Goal: Find contact information: Find contact information

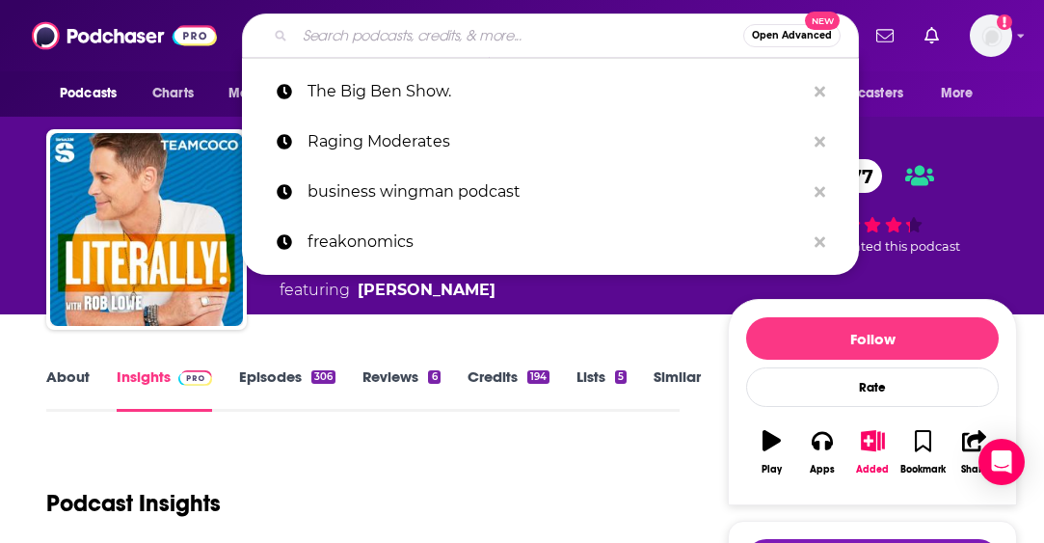
scroll to position [964, 0]
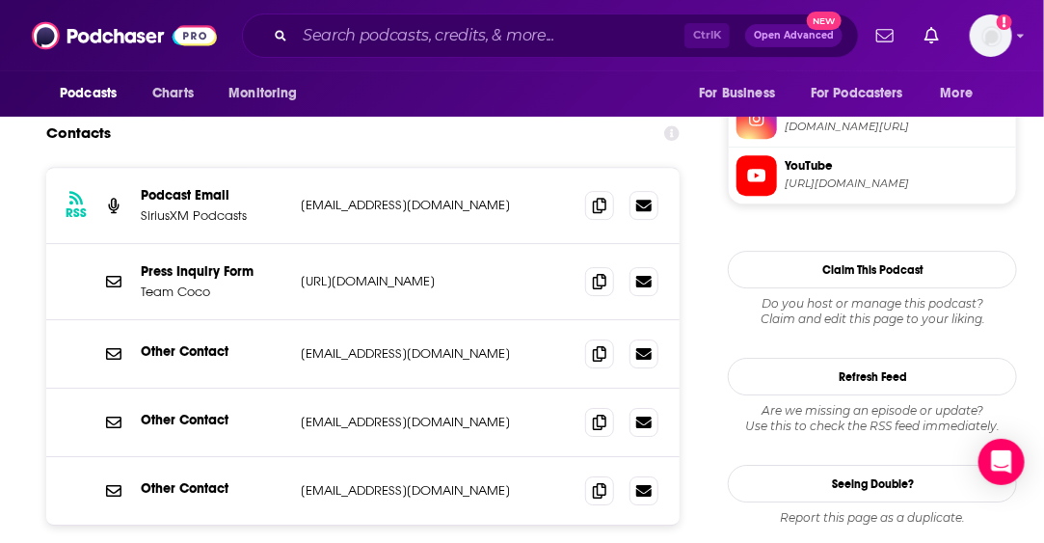
scroll to position [1832, 0]
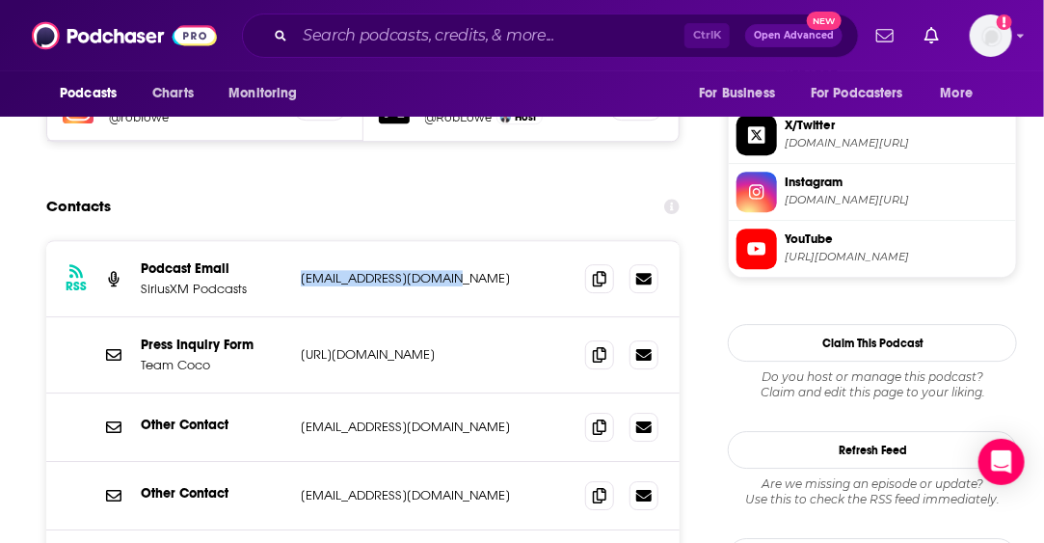
drag, startPoint x: 441, startPoint y: 180, endPoint x: 306, endPoint y: 188, distance: 136.1
click at [298, 241] on div "RSS Podcast Email SiriusXM Podcasts originals@stitcher.com originals@stitcher.c…" at bounding box center [362, 279] width 633 height 76
copy p "originals@stitcher.com"
click at [374, 37] on input "Search podcasts, credits, & more..." at bounding box center [489, 35] width 389 height 31
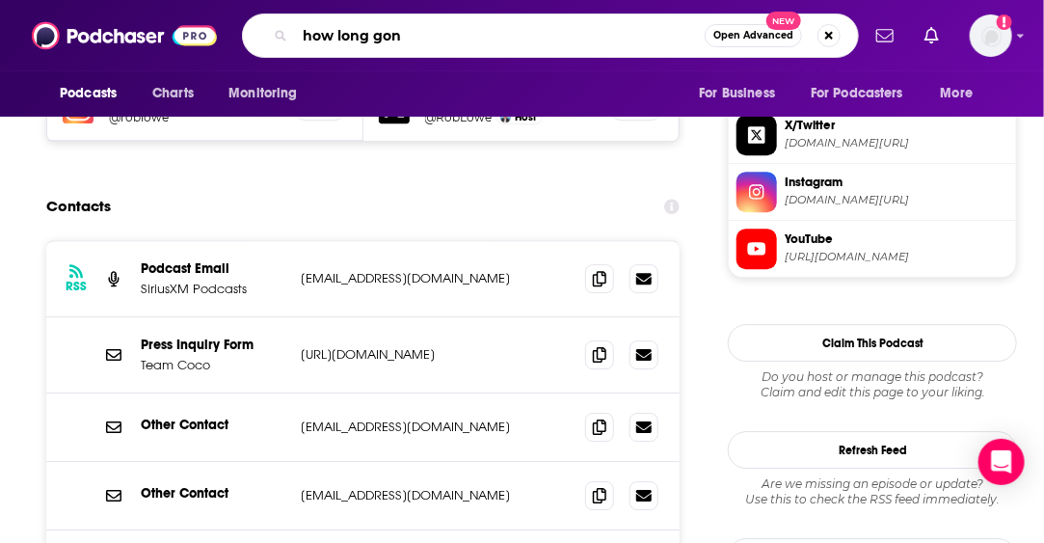
type input "how long gone"
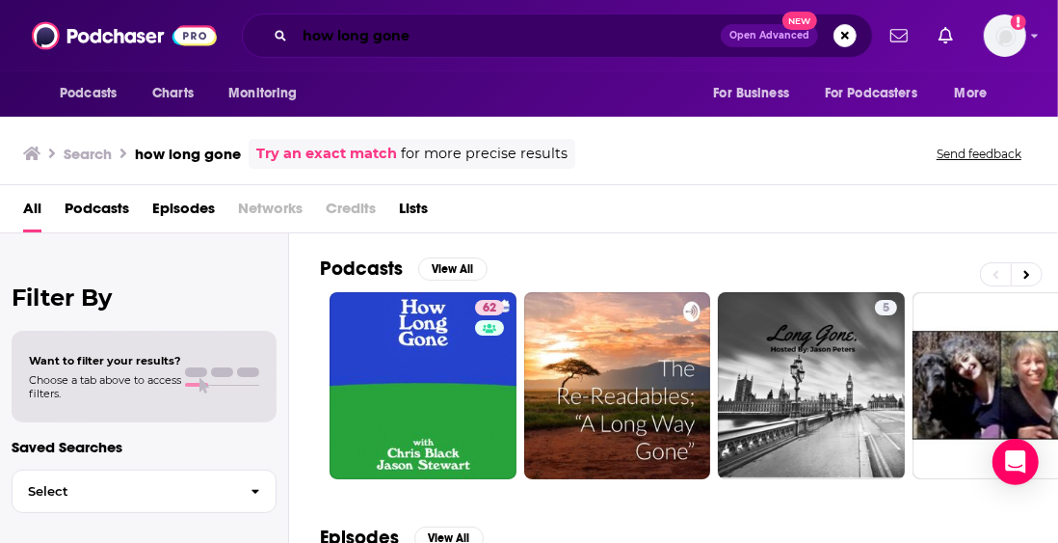
click at [490, 40] on input "how long gone" at bounding box center [508, 35] width 426 height 31
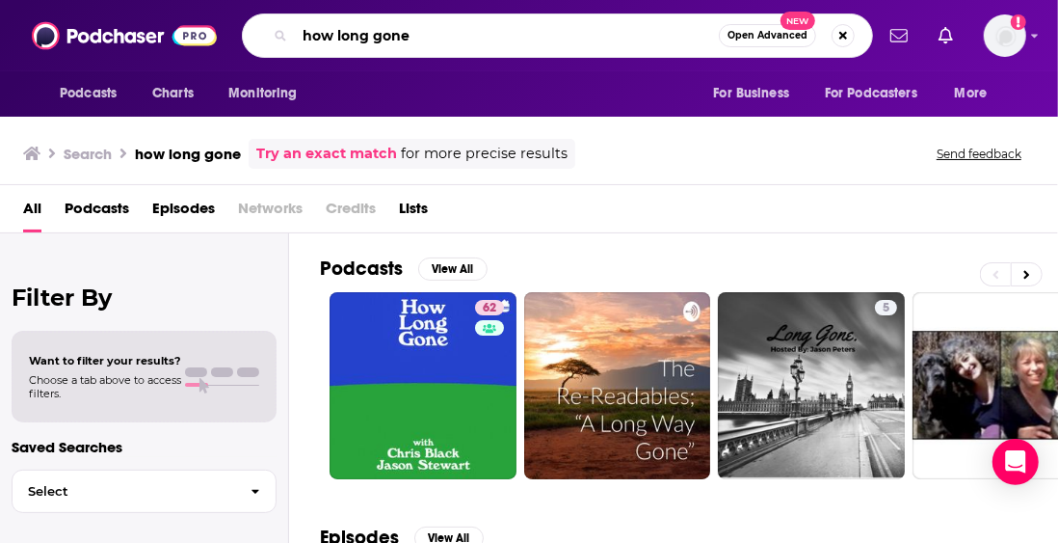
click at [490, 40] on input "how long gone" at bounding box center [507, 35] width 424 height 31
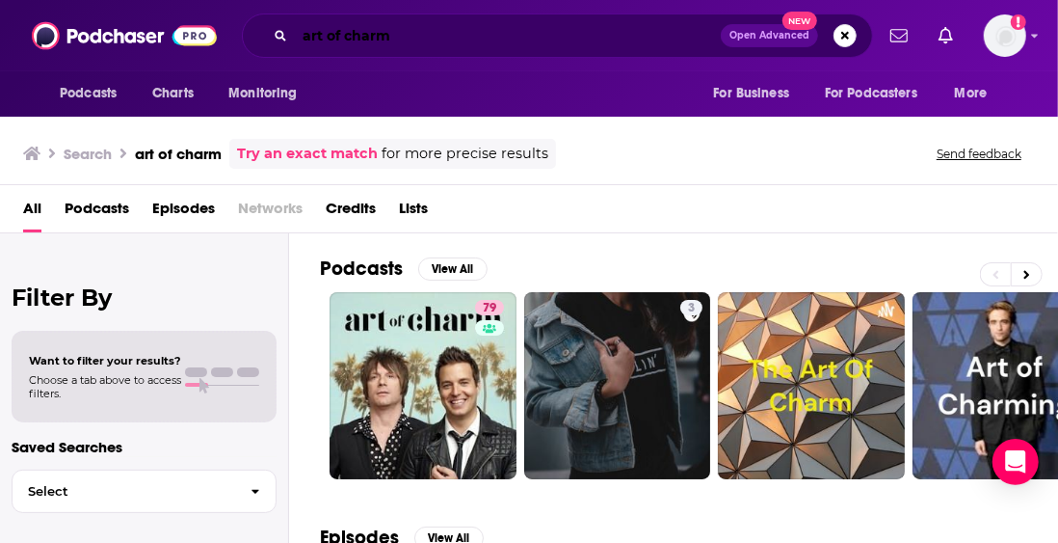
click at [426, 46] on input "art of charm" at bounding box center [508, 35] width 426 height 31
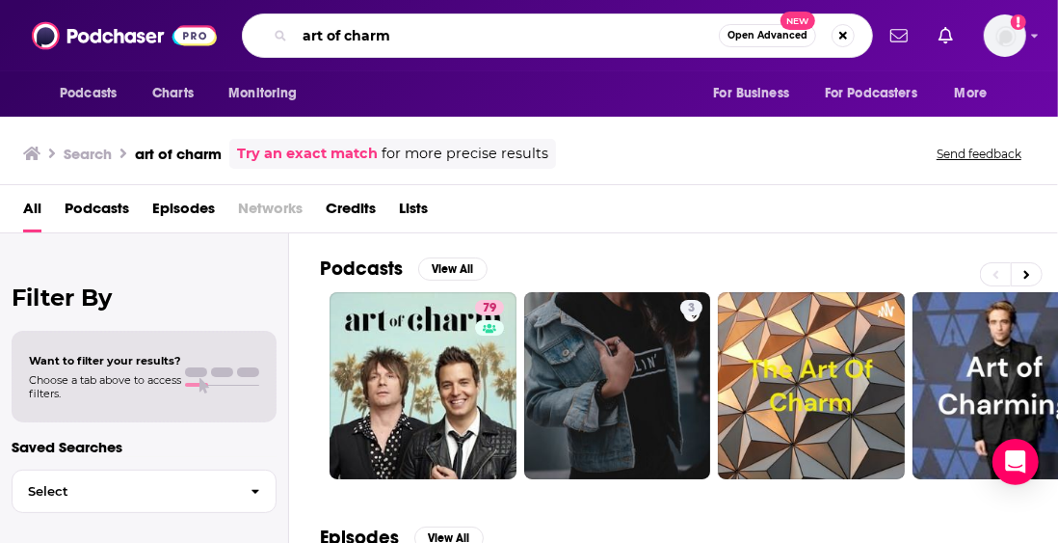
click at [426, 46] on input "art of charm" at bounding box center [507, 35] width 424 height 31
type input "conan o'brien"
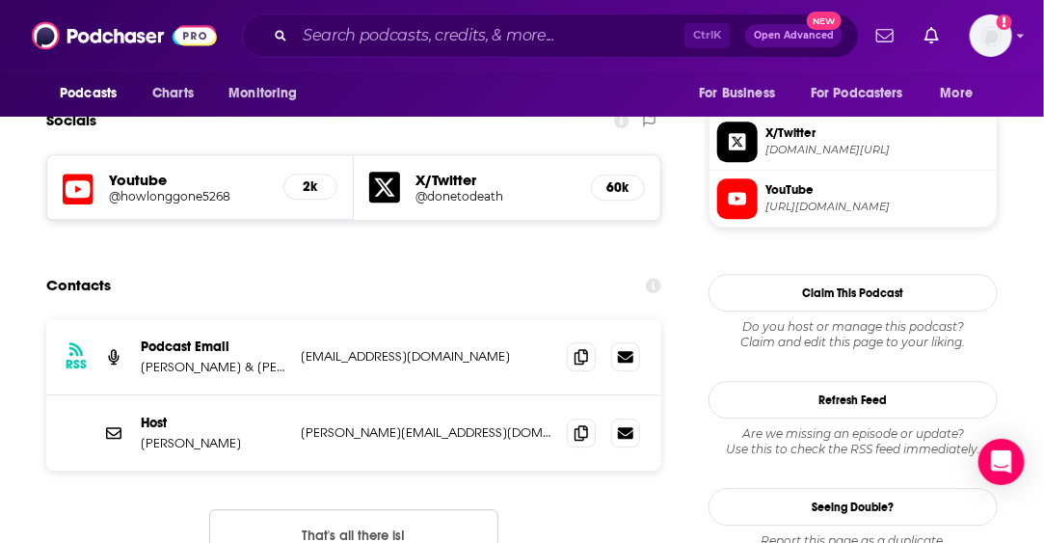
scroll to position [1639, 0]
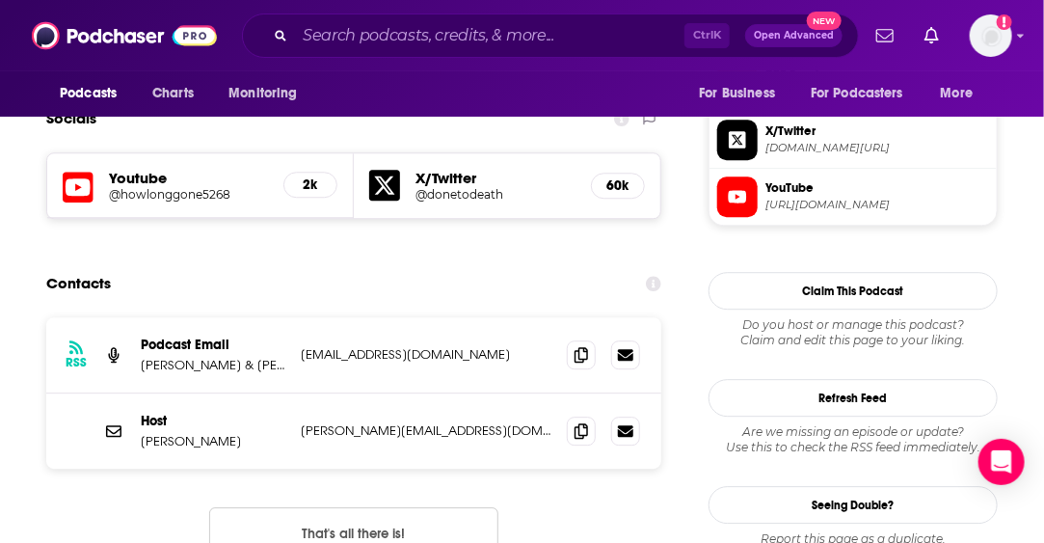
drag, startPoint x: 544, startPoint y: 282, endPoint x: 298, endPoint y: 286, distance: 245.8
click at [298, 317] on div "RSS Podcast Email Chris Black & Jason Stewart / Talkhouse jasonstewartemailaddr…" at bounding box center [353, 355] width 615 height 76
copy p "jasonstewartemailaddress@gmail.com"
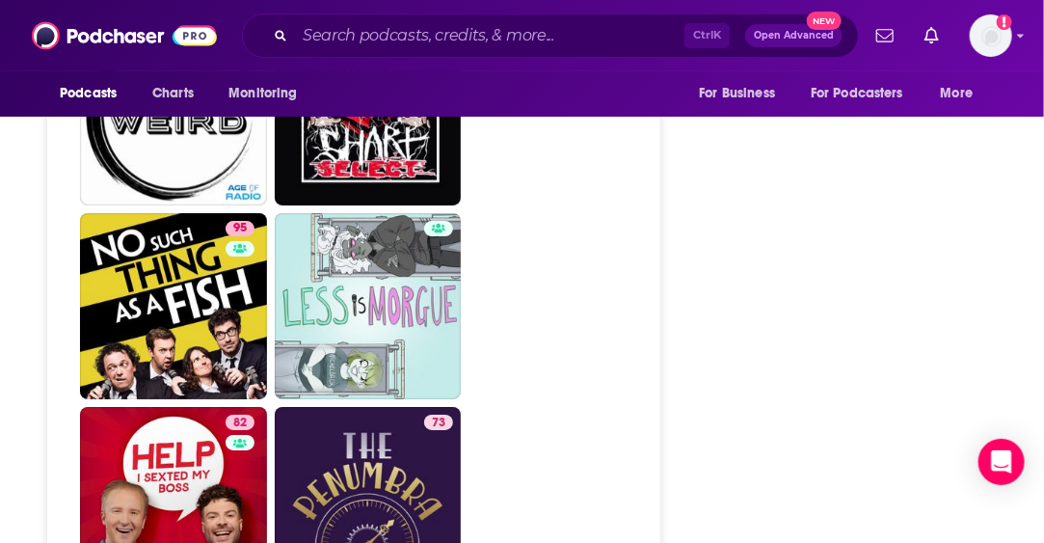
scroll to position [6940, 0]
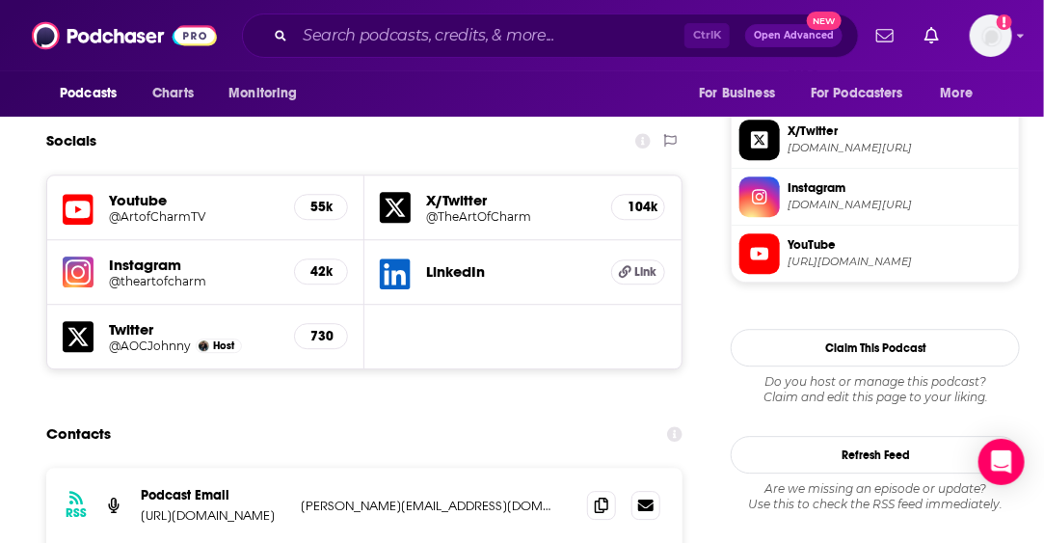
scroll to position [1832, 0]
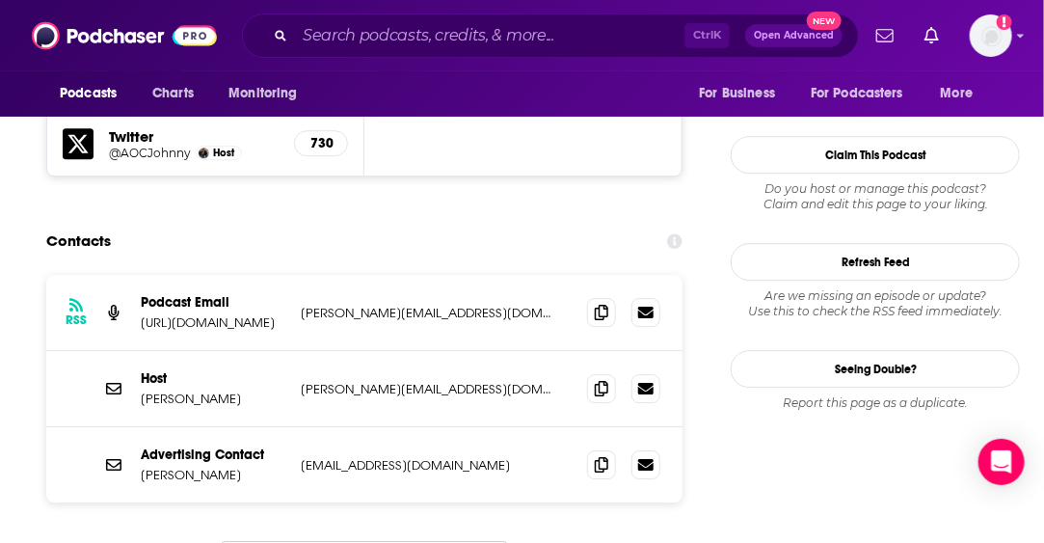
drag, startPoint x: 499, startPoint y: 213, endPoint x: 288, endPoint y: 208, distance: 211.2
click at [288, 275] on div "RSS Podcast Email http://www.TheArtOfCharm.com dustin@hokproductions.com dustin…" at bounding box center [364, 313] width 636 height 76
copy div "rm.com dustin@hokproductions.com"
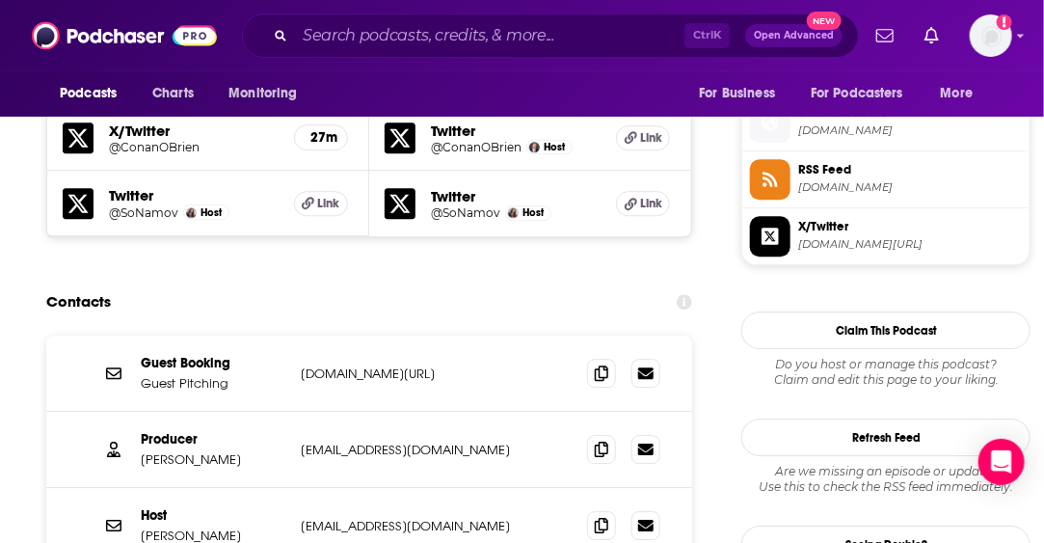
scroll to position [1832, 0]
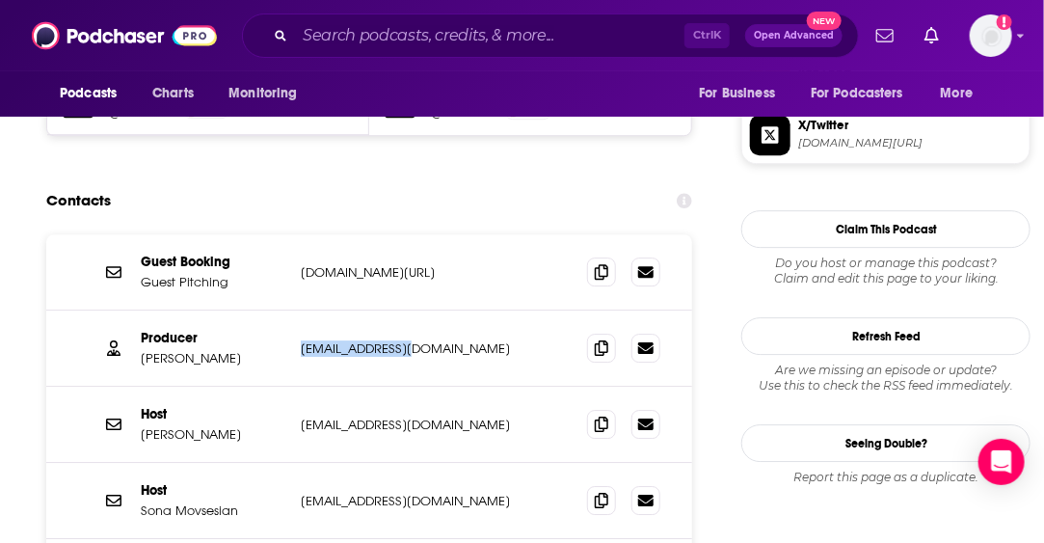
drag, startPoint x: 426, startPoint y: 231, endPoint x: 297, endPoint y: 249, distance: 130.3
click at [297, 310] on div "Producer Matt Gourley matt@earwolf.com matt@earwolf.com" at bounding box center [369, 348] width 646 height 76
copy p "matt@earwolf.com"
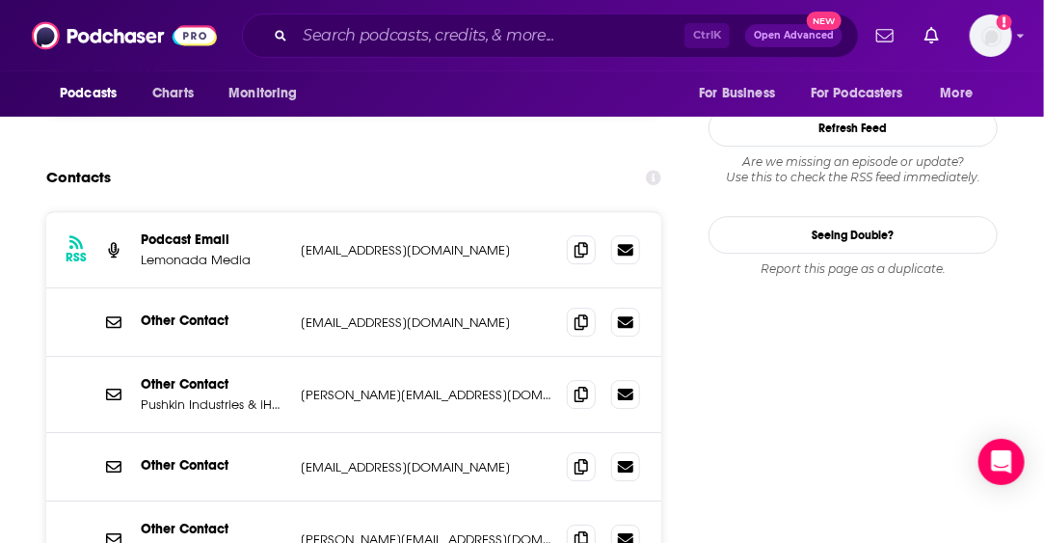
scroll to position [1735, 0]
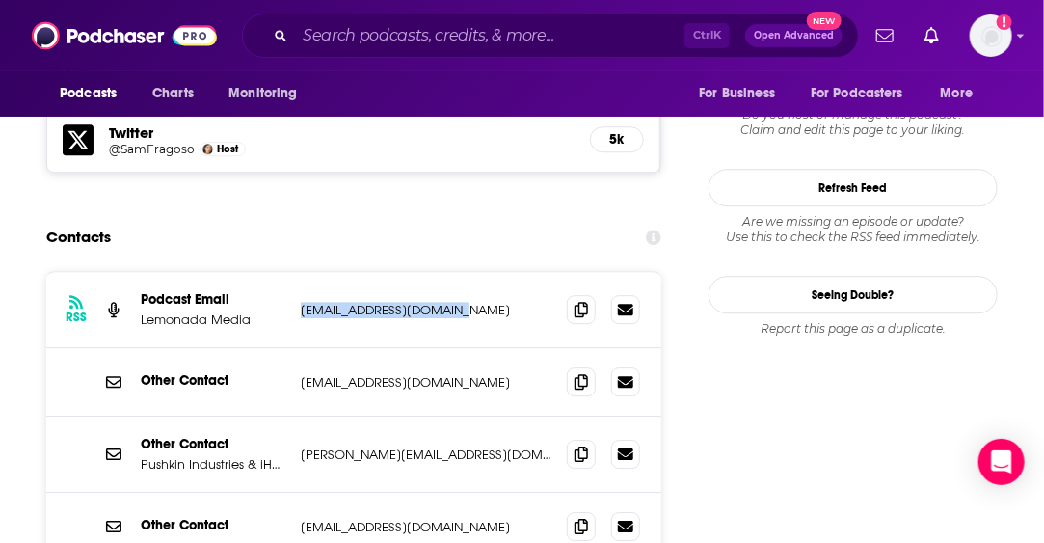
drag, startPoint x: 503, startPoint y: 210, endPoint x: 287, endPoint y: 215, distance: 216.0
click at [287, 272] on div "RSS Podcast Email Lemonada Media admin@lemonadamedia.com admin@lemonadamedia.com" at bounding box center [353, 310] width 615 height 76
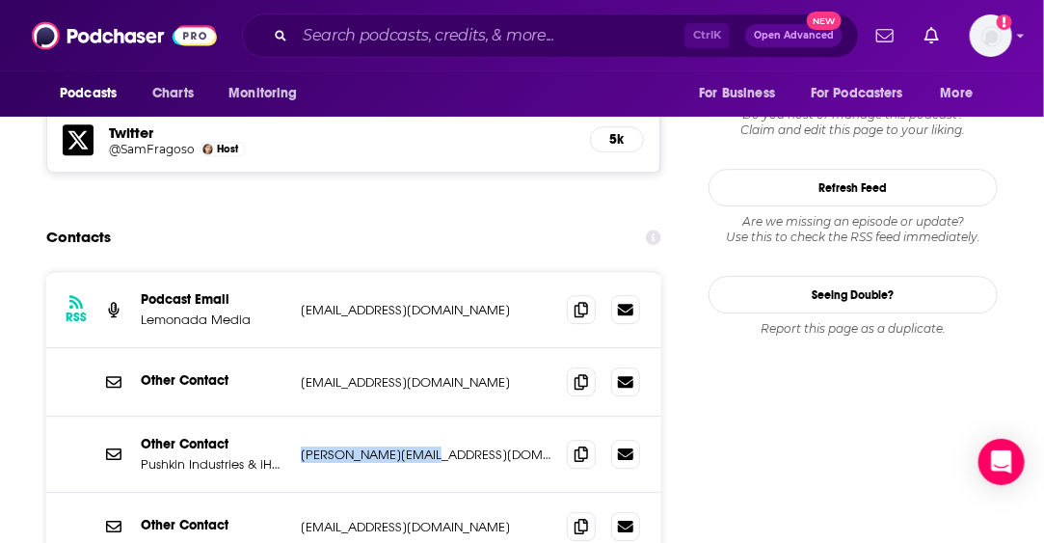
drag, startPoint x: 478, startPoint y: 372, endPoint x: 292, endPoint y: 384, distance: 186.4
click at [292, 416] on div "Other Contact Pushkin Industries & iHeartPodcasts sam@talkeasypod.com sam@talke…" at bounding box center [353, 454] width 615 height 76
copy div "Podcasts sam@talkeasypod.com"
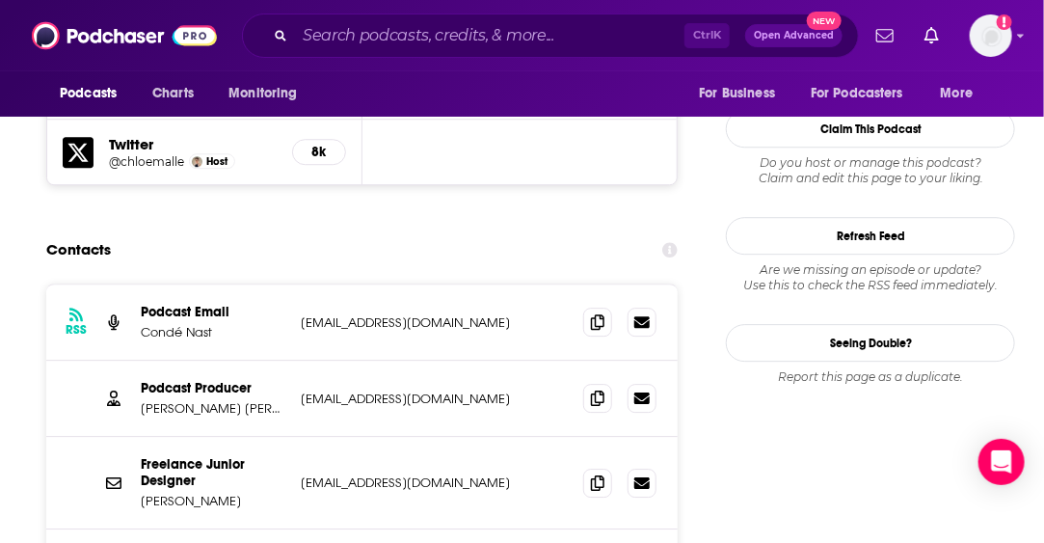
scroll to position [1832, 0]
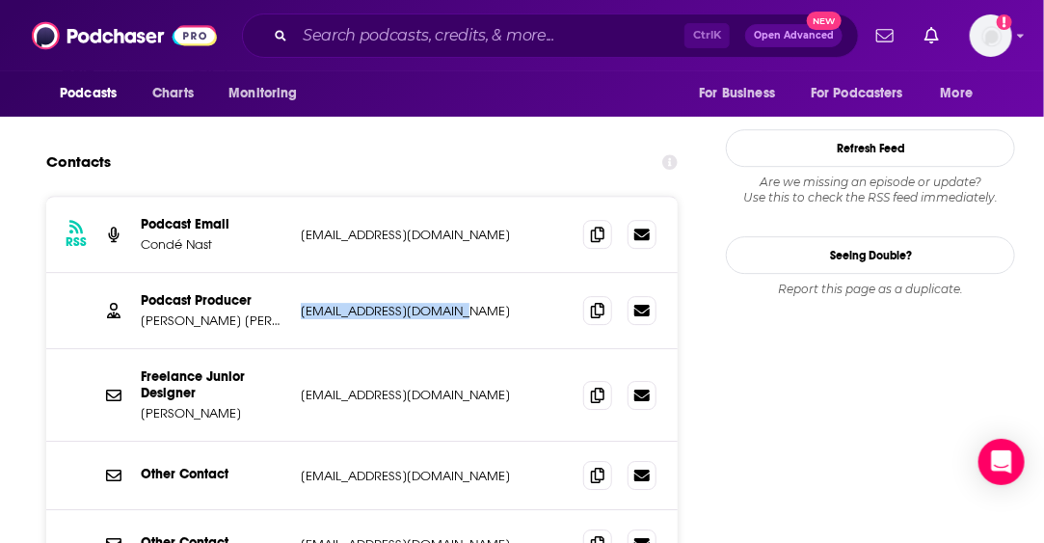
drag, startPoint x: 498, startPoint y: 227, endPoint x: 299, endPoint y: 227, distance: 199.5
click at [299, 273] on div "Podcast Producer Alexandra Jhamb Burns aburns@condenastint.com aburns@condenast…" at bounding box center [361, 311] width 631 height 76
copy p "aburns@condenastint.com"
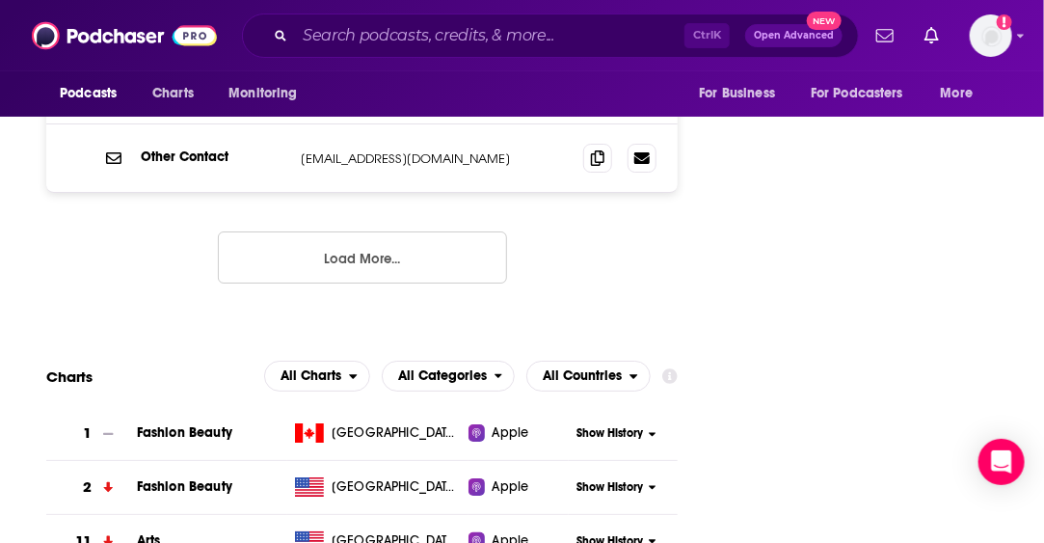
scroll to position [1542, 0]
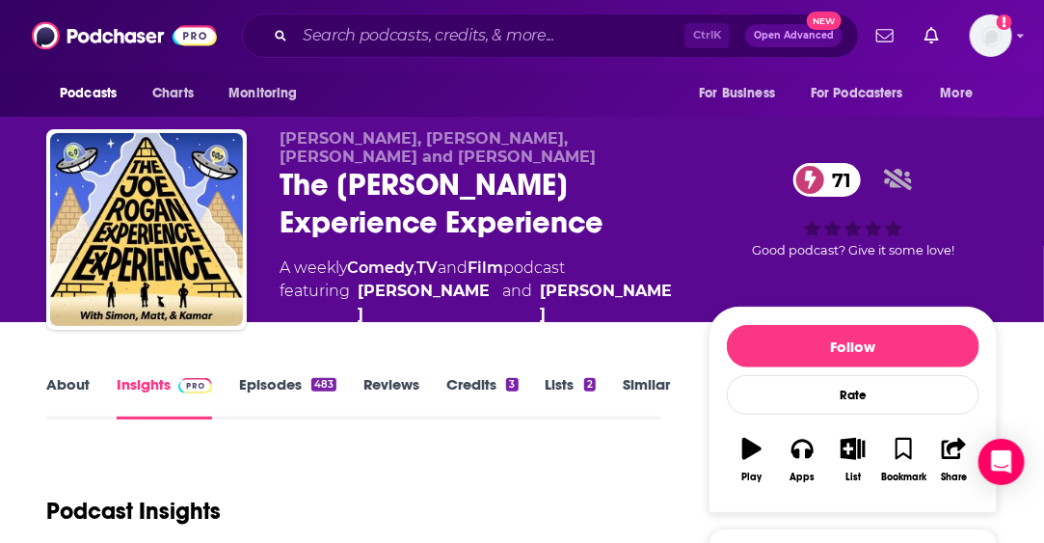
drag, startPoint x: 785, startPoint y: 450, endPoint x: 825, endPoint y: 33, distance: 419.4
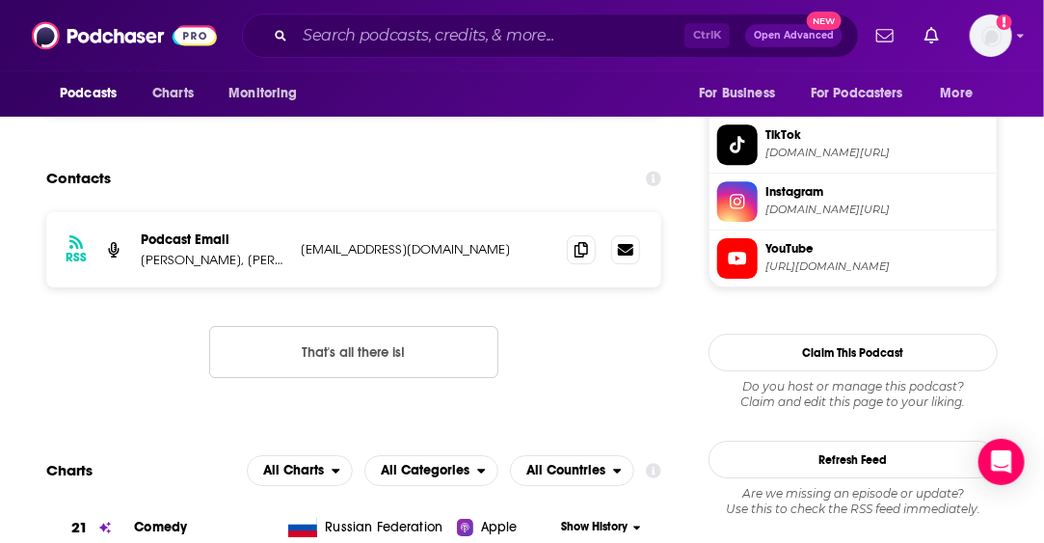
scroll to position [1832, 0]
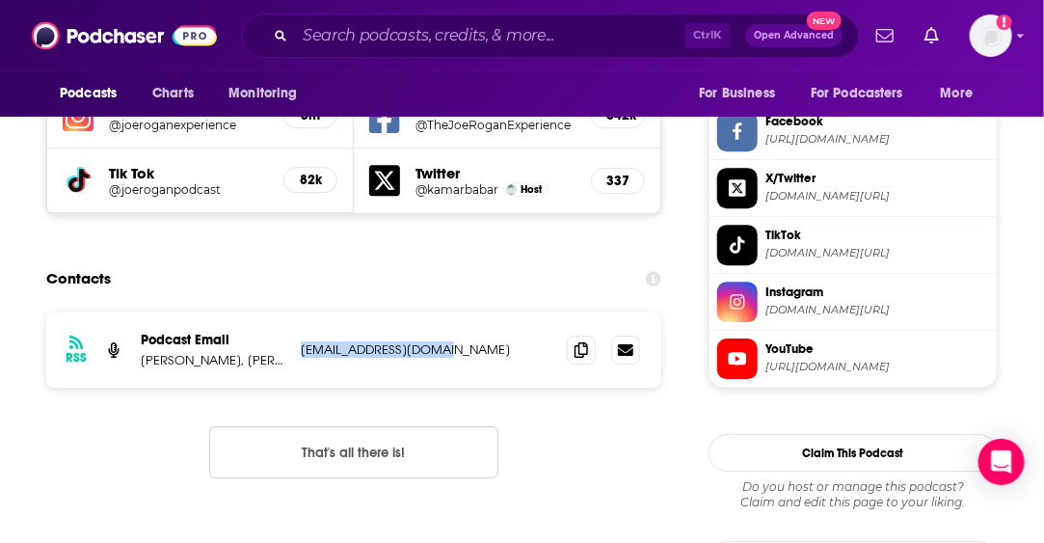
drag, startPoint x: 444, startPoint y: 241, endPoint x: 286, endPoint y: 250, distance: 158.3
click at [286, 312] on div "RSS Podcast Email [PERSON_NAME] and [PERSON_NAME] [PERSON_NAME][EMAIL_ADDRESS][…" at bounding box center [353, 349] width 615 height 75
copy div "Chico jreepodcast@gmail.com"
click at [120, 314] on div "RSS Podcast Email Floyd, Simon, Kamar and Chico jreepodcast@gmail.com jreepodca…" at bounding box center [353, 410] width 615 height 197
click at [242, 352] on p "Floyd, Simon, Kamar and Chico" at bounding box center [213, 360] width 145 height 16
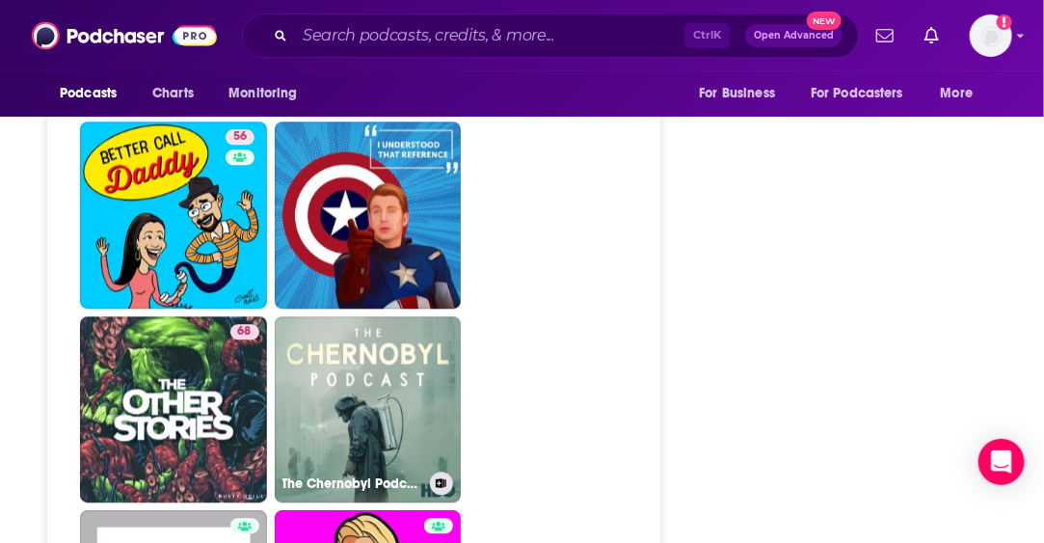
scroll to position [8772, 0]
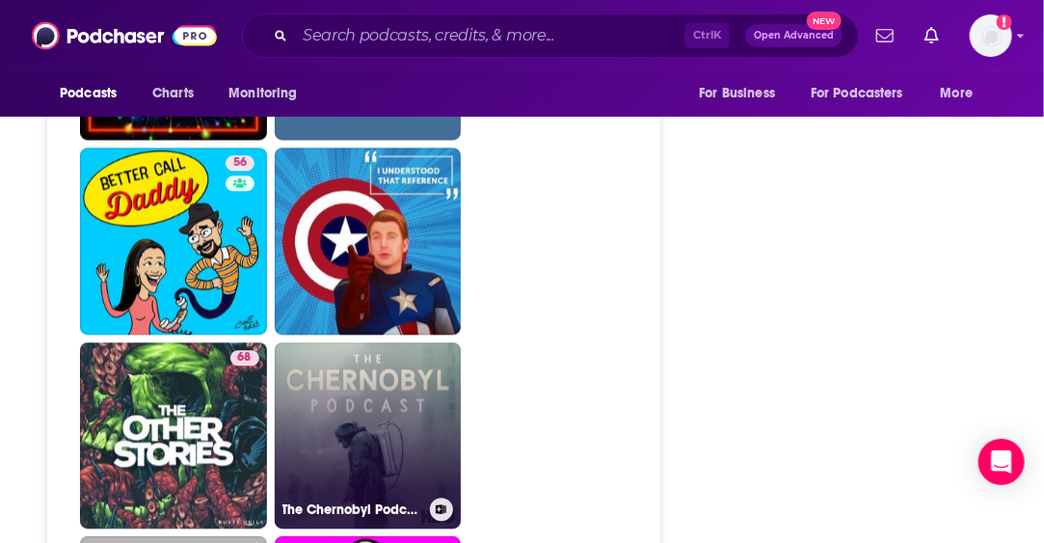
click at [376, 342] on link "The Chernobyl Podcast" at bounding box center [368, 435] width 187 height 187
type input "https://www.podchaser.com/podcasts/the-chernobyl-podcast-845760"
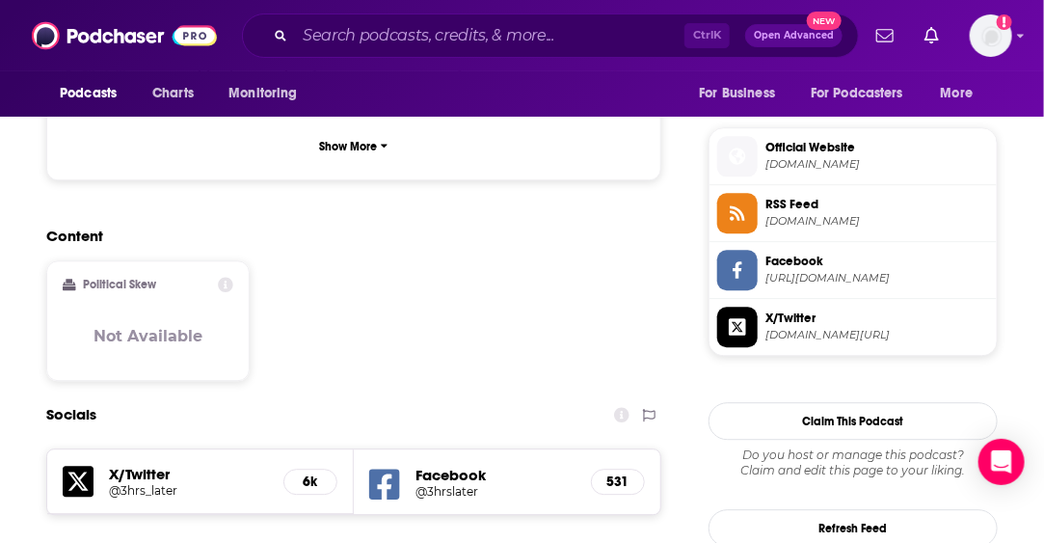
scroll to position [1735, 0]
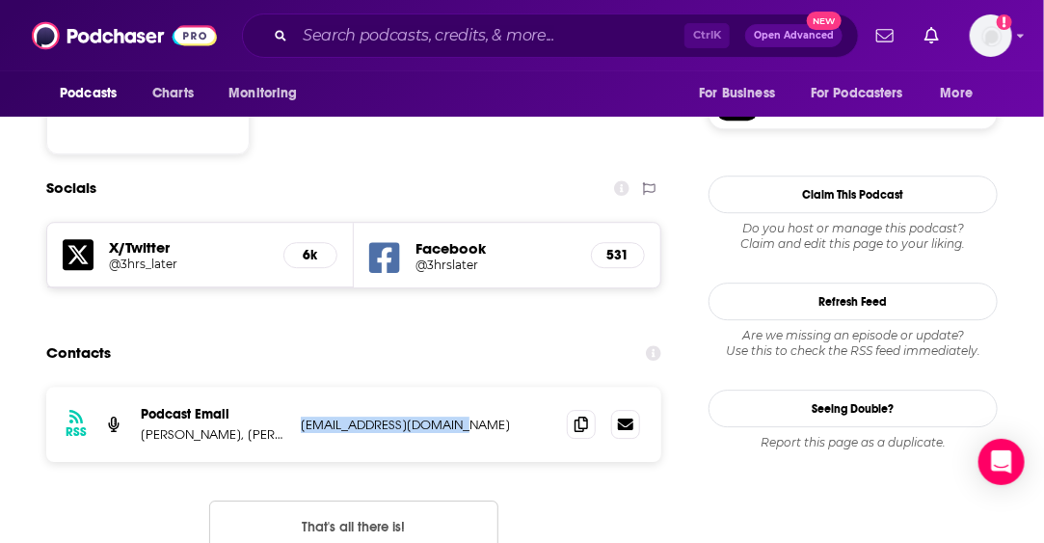
drag, startPoint x: 480, startPoint y: 300, endPoint x: 299, endPoint y: 310, distance: 181.5
click at [299, 387] on div "RSS Podcast Email [PERSON_NAME], [PERSON_NAME] [PERSON_NAME][EMAIL_ADDRESS][DOM…" at bounding box center [353, 424] width 615 height 75
copy p "[EMAIL_ADDRESS][DOMAIN_NAME]"
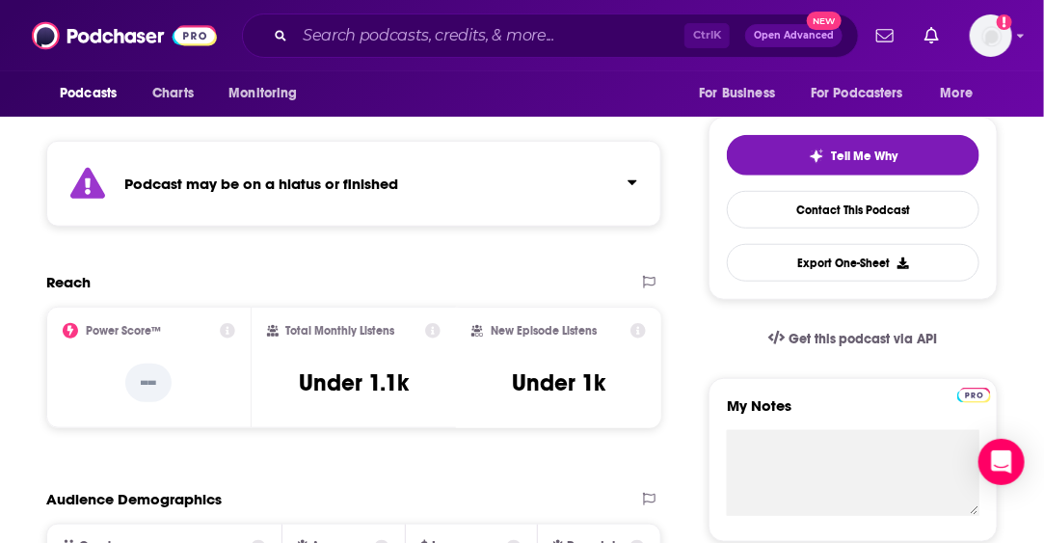
scroll to position [96, 0]
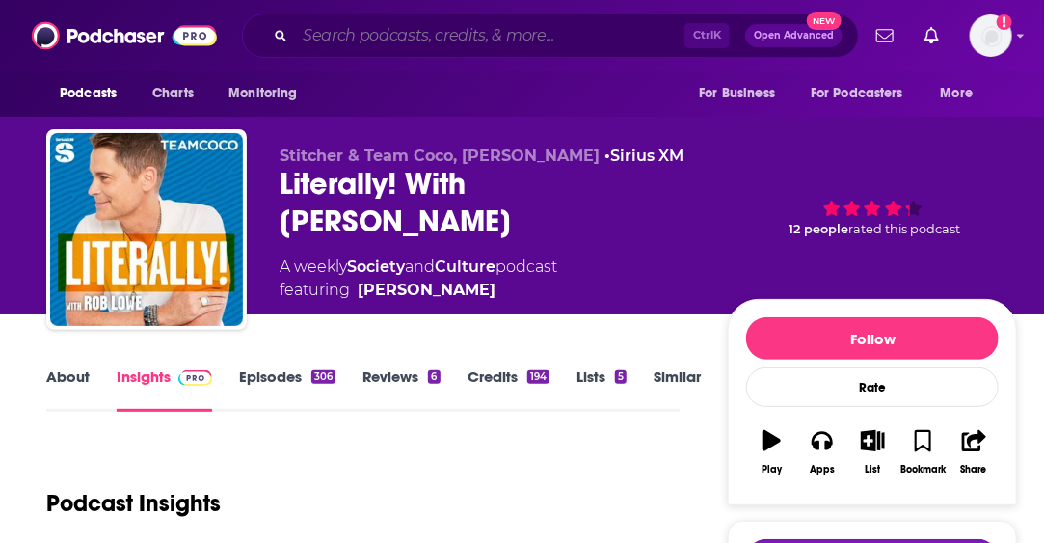
click at [360, 26] on input "Search podcasts, credits, & more..." at bounding box center [489, 35] width 389 height 31
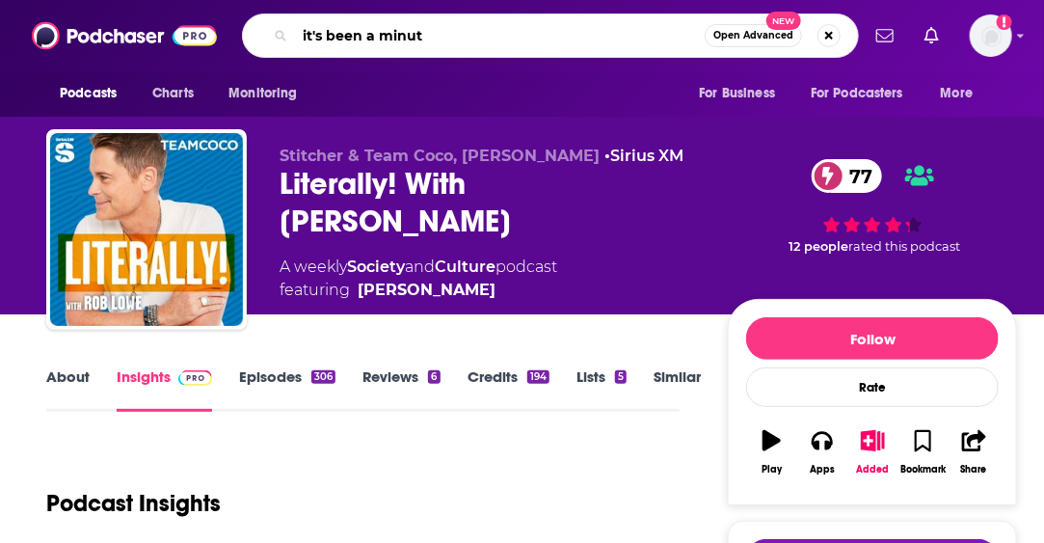
type input "it's been a minute"
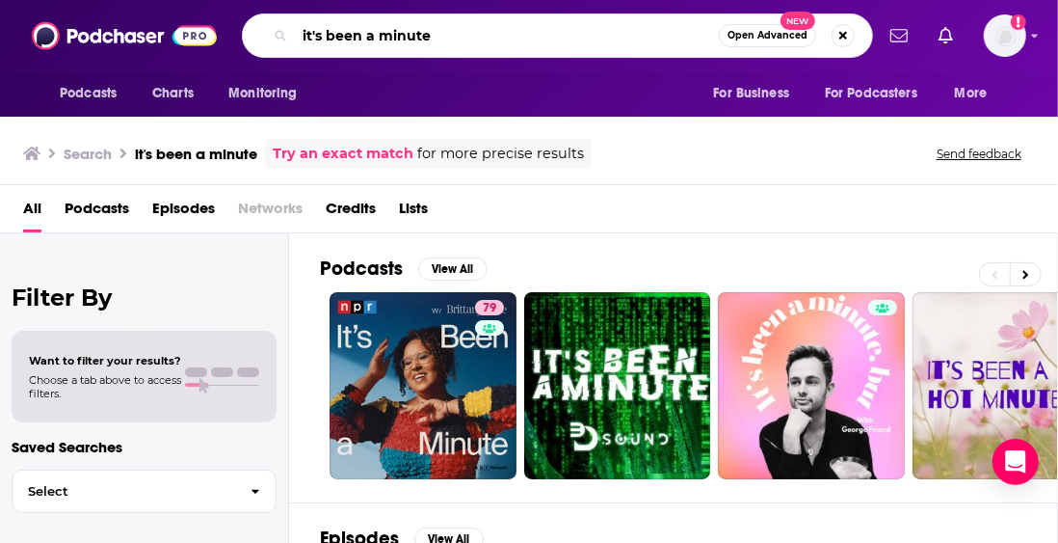
click at [483, 46] on input "it's been a minute" at bounding box center [507, 35] width 424 height 31
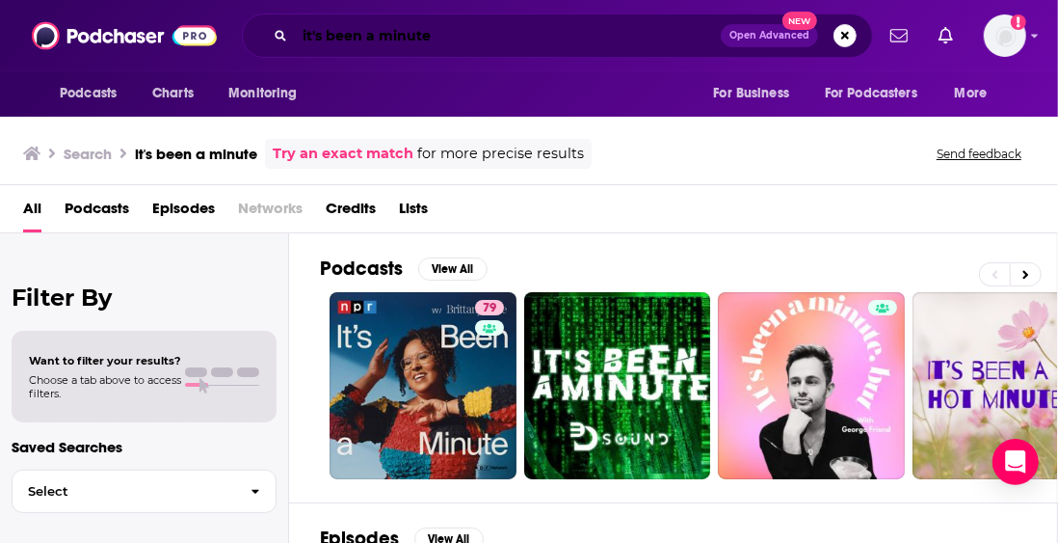
click at [497, 43] on input "it's been a minute" at bounding box center [508, 35] width 426 height 31
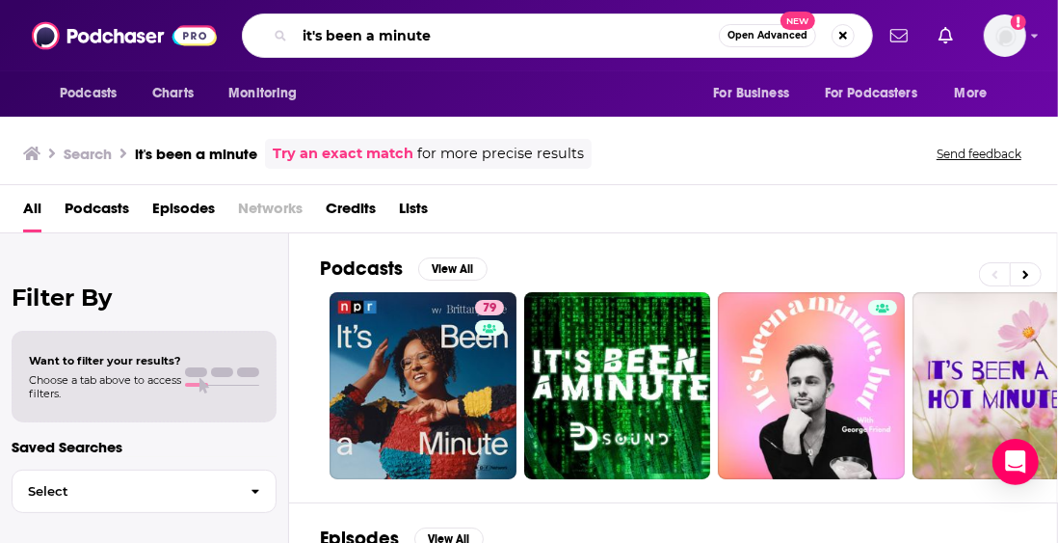
click at [497, 43] on input "it's been a minute" at bounding box center [507, 35] width 424 height 31
type input "daily creative"
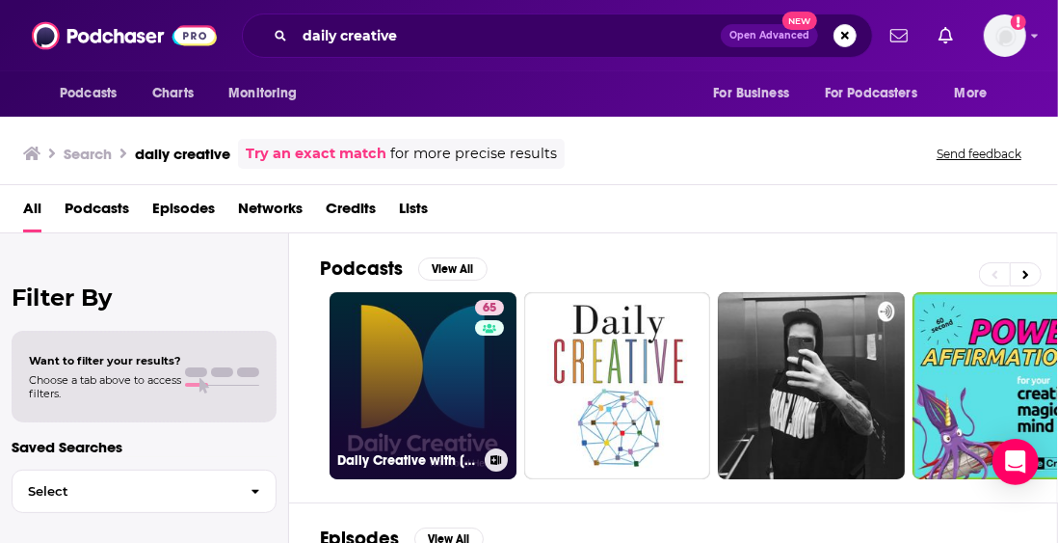
click at [400, 358] on link "65 Daily Creative with [PERSON_NAME]" at bounding box center [423, 385] width 187 height 187
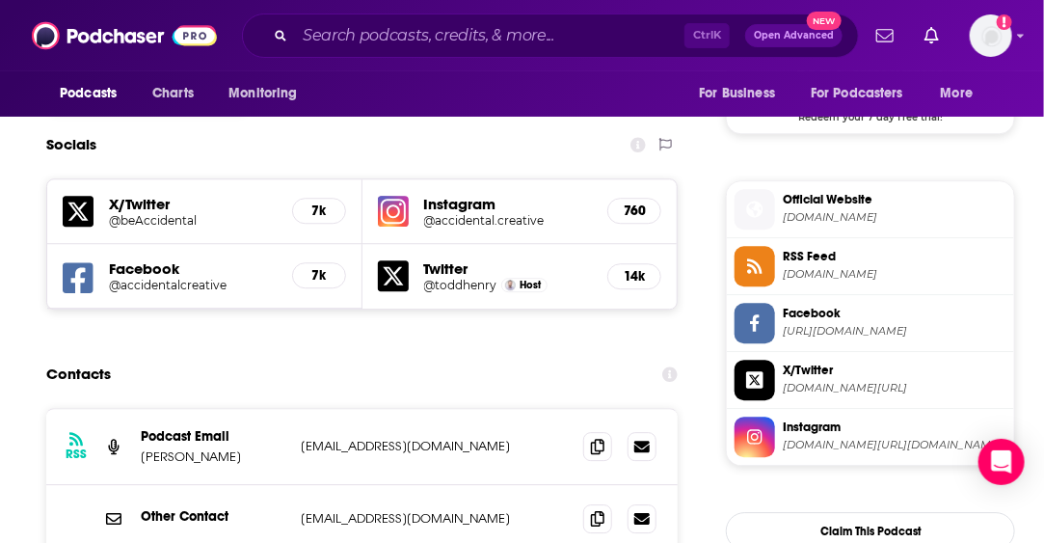
scroll to position [1735, 0]
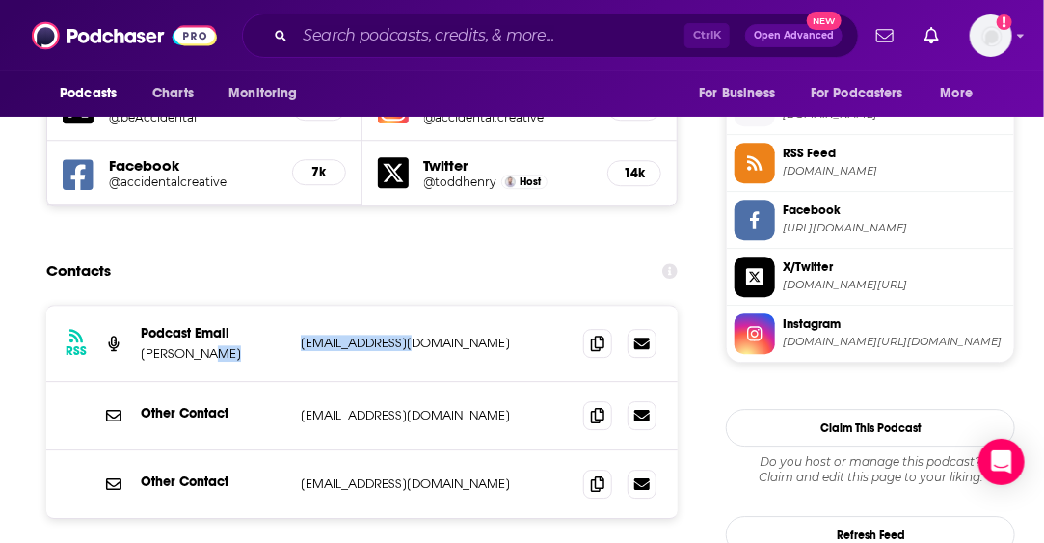
drag, startPoint x: 436, startPoint y: 233, endPoint x: 289, endPoint y: 242, distance: 146.8
click at [289, 306] on div "RSS Podcast Email [PERSON_NAME] [EMAIL_ADDRESS][DOMAIN_NAME] [EMAIL_ADDRESS][DO…" at bounding box center [361, 344] width 631 height 76
copy div "[EMAIL_ADDRESS][DOMAIN_NAME]"
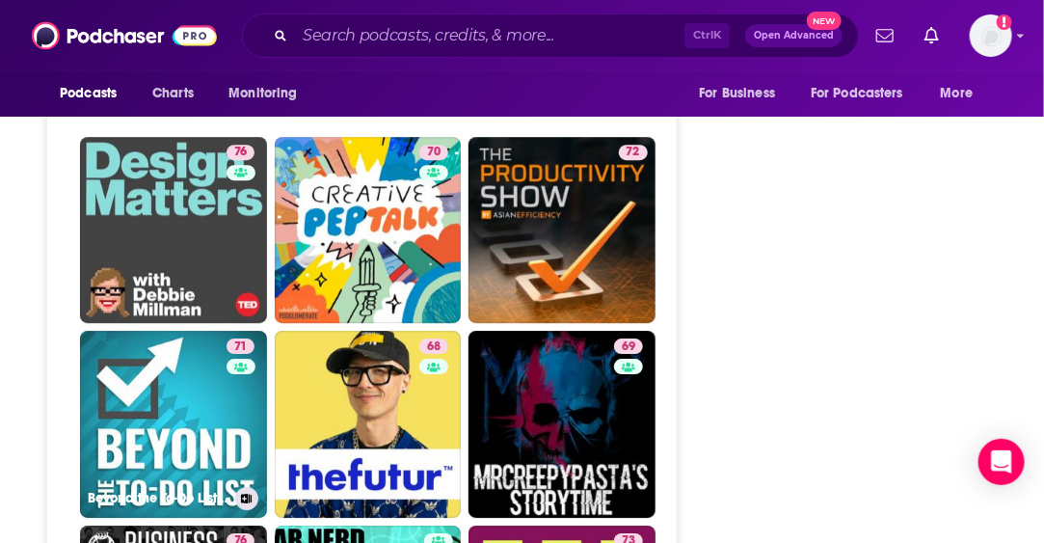
scroll to position [4145, 0]
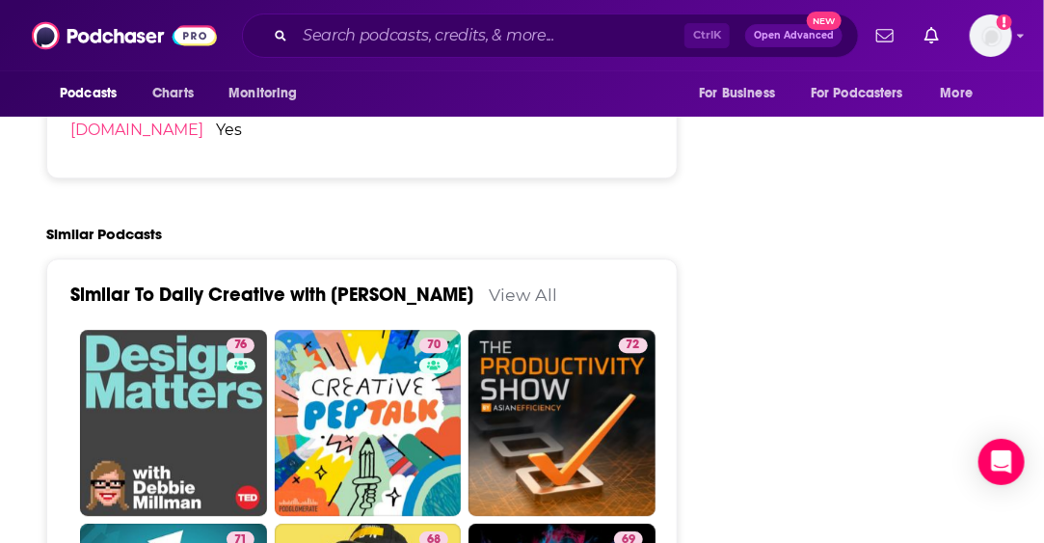
drag, startPoint x: 221, startPoint y: 277, endPoint x: 853, endPoint y: 250, distance: 632.9
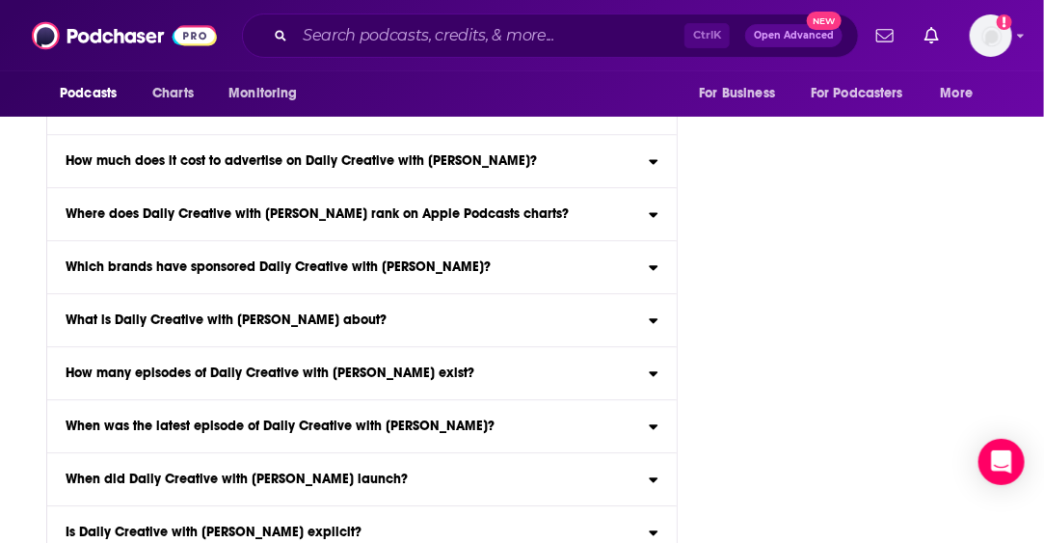
scroll to position [8673, 0]
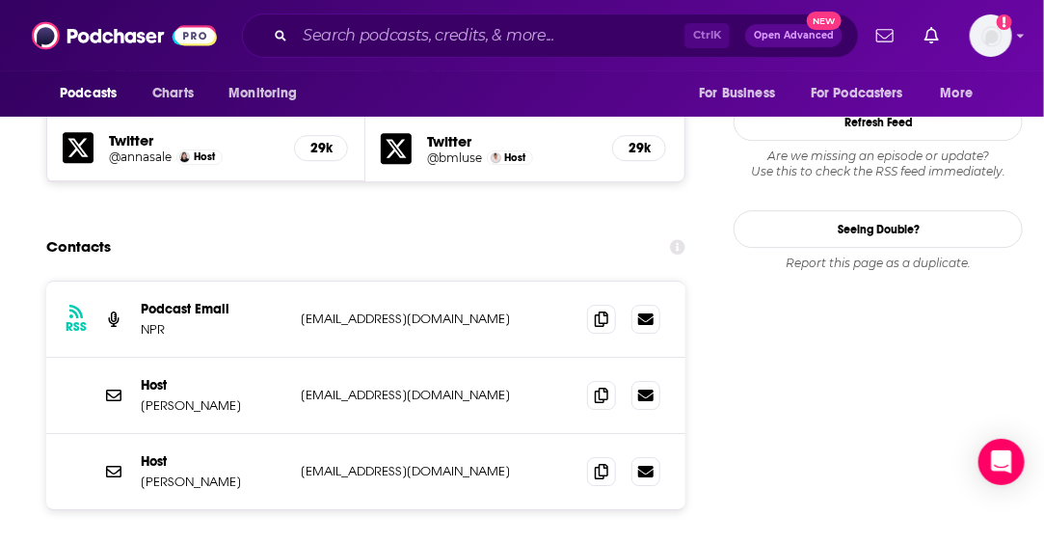
scroll to position [1928, 0]
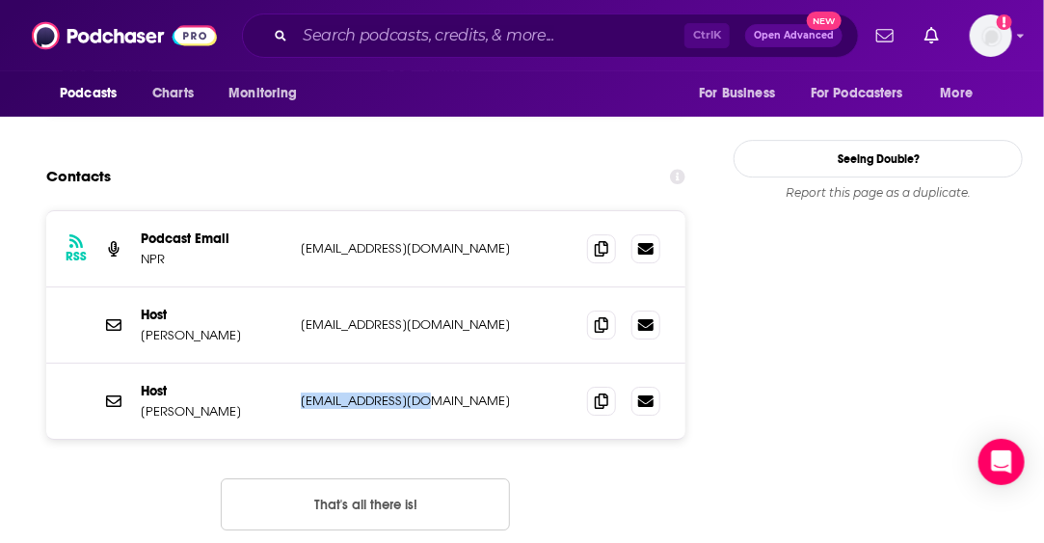
drag, startPoint x: 427, startPoint y: 283, endPoint x: 301, endPoint y: 283, distance: 126.3
click at [301, 392] on p "samsanders@npr.org" at bounding box center [428, 400] width 255 height 16
drag, startPoint x: 301, startPoint y: 283, endPoint x: 321, endPoint y: 209, distance: 76.9
click at [321, 316] on p "drsamsanders@yahoo.com" at bounding box center [428, 324] width 255 height 16
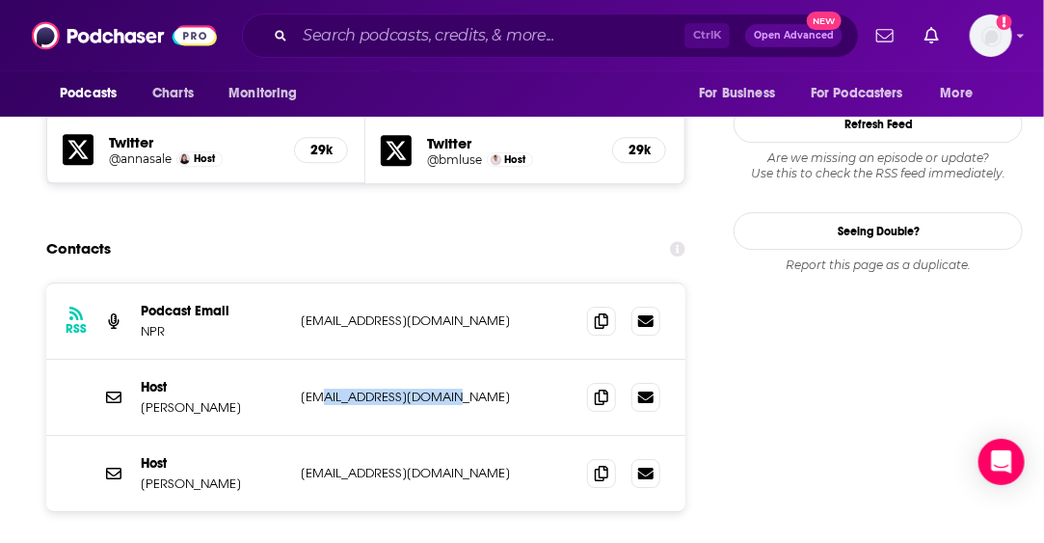
scroll to position [1832, 0]
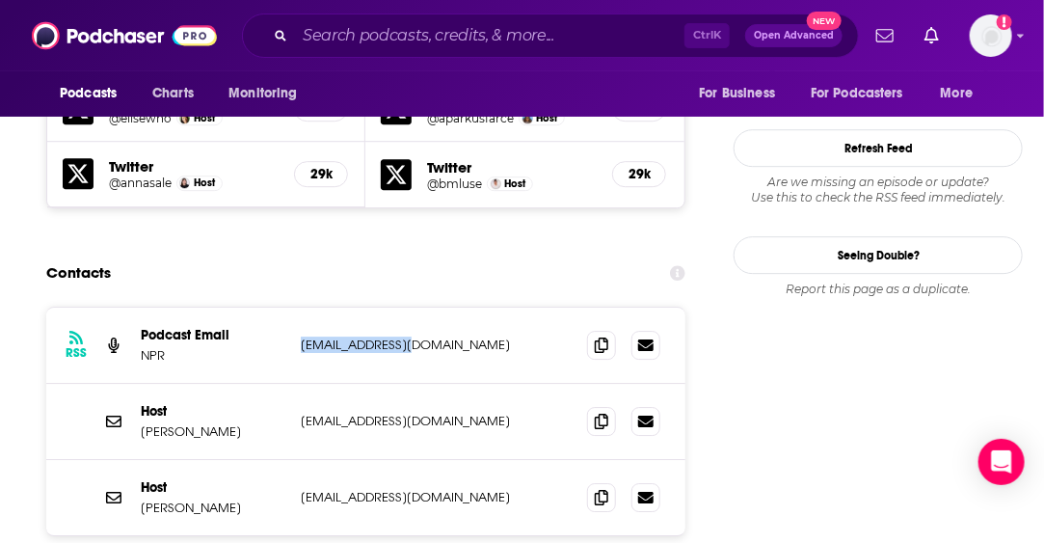
drag, startPoint x: 428, startPoint y: 226, endPoint x: 280, endPoint y: 228, distance: 148.5
click at [0, 0] on div "Podcast Email NPR PodCasts@npr.org PodCasts@npr.org" at bounding box center [0, 0] width 0 height 0
copy div "PodCasts@npr.org"
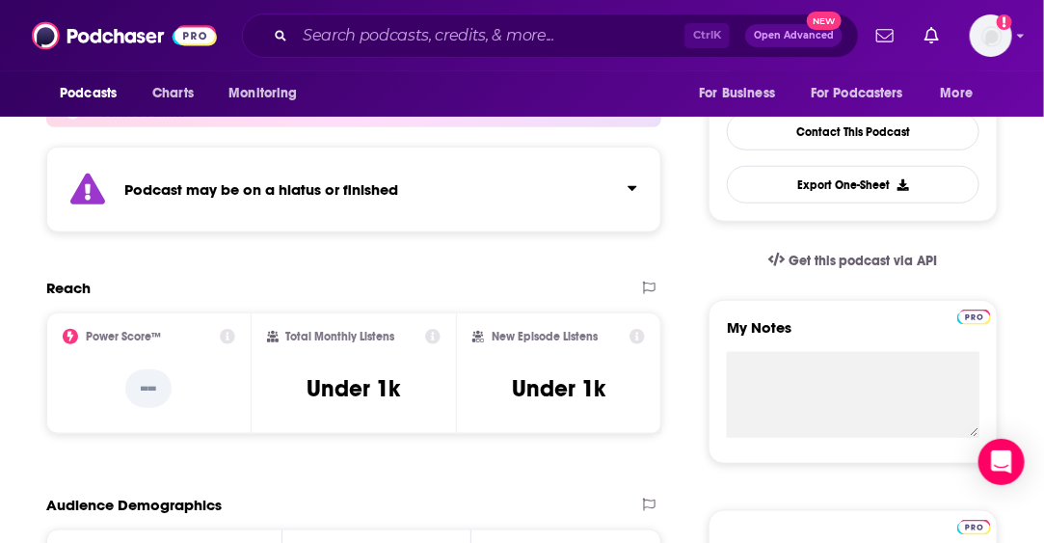
scroll to position [193, 0]
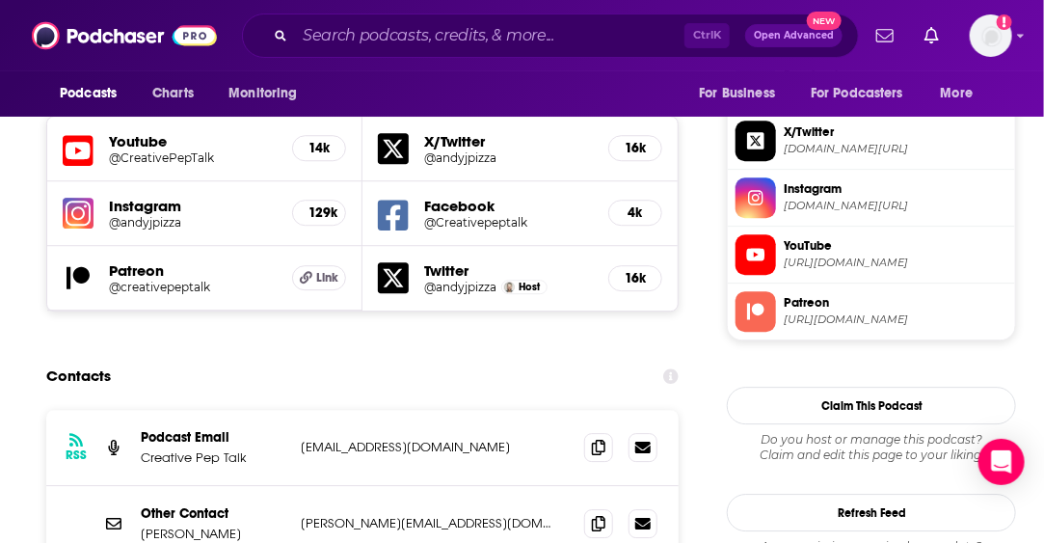
scroll to position [1735, 0]
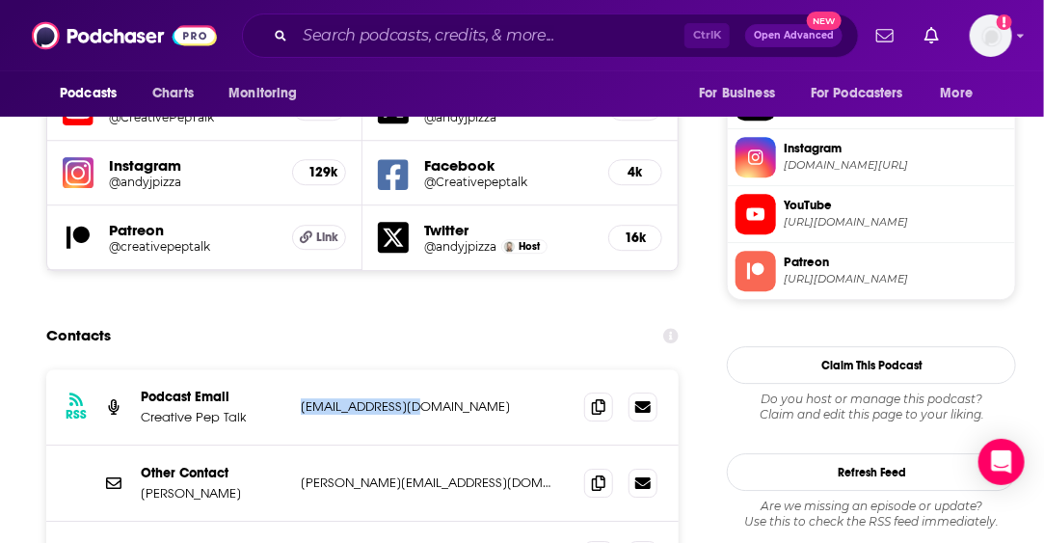
drag, startPoint x: 425, startPoint y: 323, endPoint x: 483, endPoint y: 186, distance: 148.6
click at [301, 369] on div "RSS Podcast Email Creative Pep Talk [EMAIL_ADDRESS][DOMAIN_NAME] [EMAIL_ADDRESS…" at bounding box center [362, 407] width 632 height 76
copy p "[EMAIL_ADDRESS][DOMAIN_NAME]"
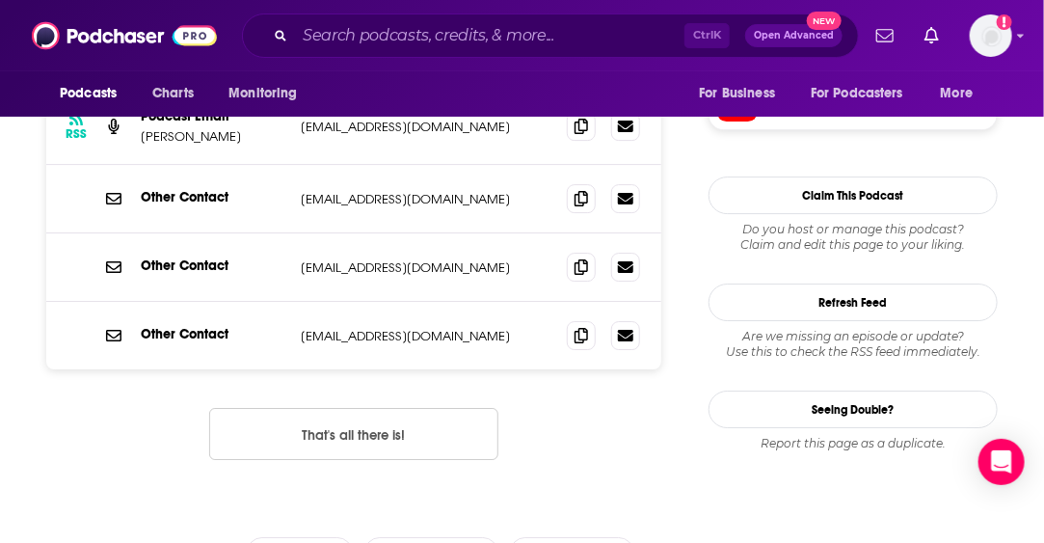
scroll to position [1832, 0]
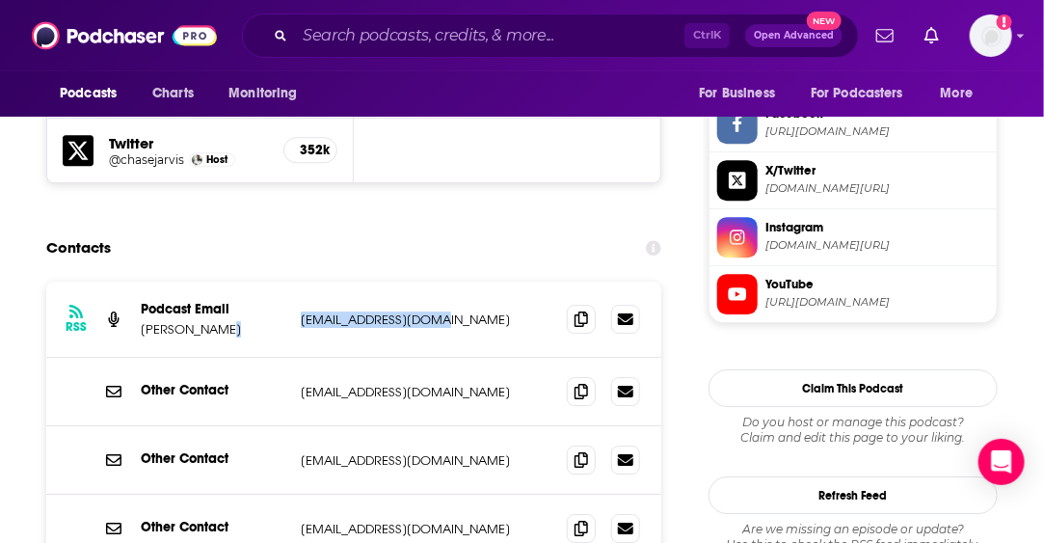
drag, startPoint x: 467, startPoint y: 210, endPoint x: 282, endPoint y: 227, distance: 184.8
click at [282, 281] on div "RSS Podcast Email [PERSON_NAME] [EMAIL_ADDRESS][DOMAIN_NAME] [EMAIL_ADDRESS][DO…" at bounding box center [353, 319] width 615 height 76
copy div "[EMAIL_ADDRESS][DOMAIN_NAME]"
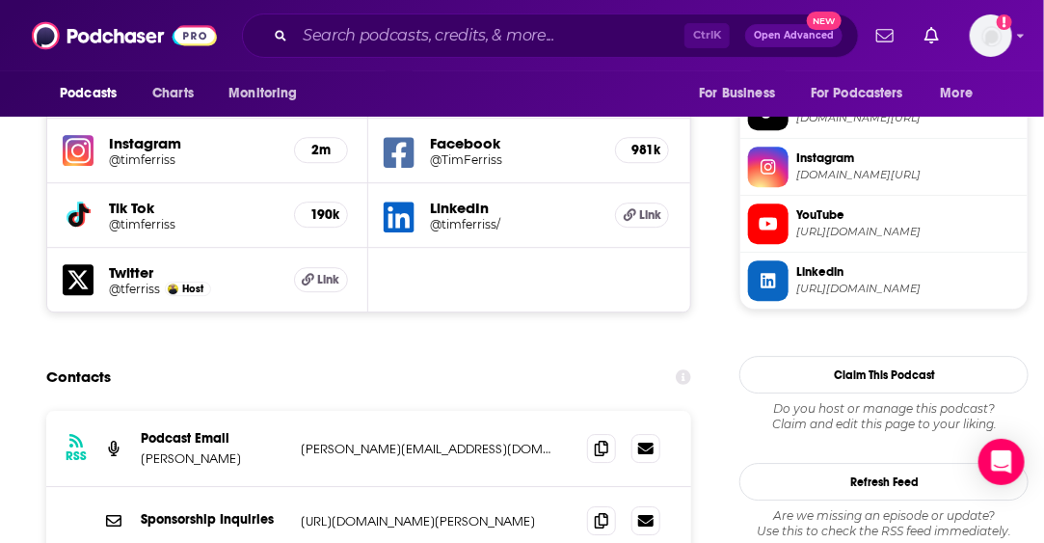
scroll to position [1928, 0]
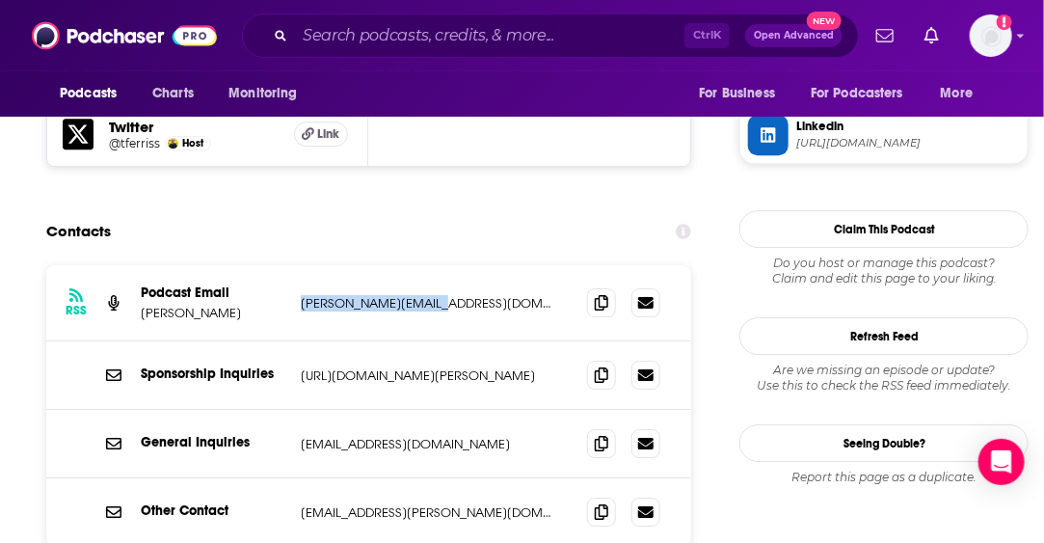
drag, startPoint x: 452, startPoint y: 170, endPoint x: 294, endPoint y: 168, distance: 158.1
click at [294, 265] on div "RSS Podcast Email [PERSON_NAME] [PERSON_NAME][EMAIL_ADDRESS][DOMAIN_NAME] [PERS…" at bounding box center [368, 303] width 645 height 76
copy p "[PERSON_NAME][EMAIL_ADDRESS][DOMAIN_NAME]"
drag, startPoint x: 448, startPoint y: 323, endPoint x: 293, endPoint y: 292, distance: 158.2
click at [293, 410] on div "General Inquiries [EMAIL_ADDRESS][DOMAIN_NAME] [EMAIL_ADDRESS][DOMAIN_NAME]" at bounding box center [368, 444] width 645 height 68
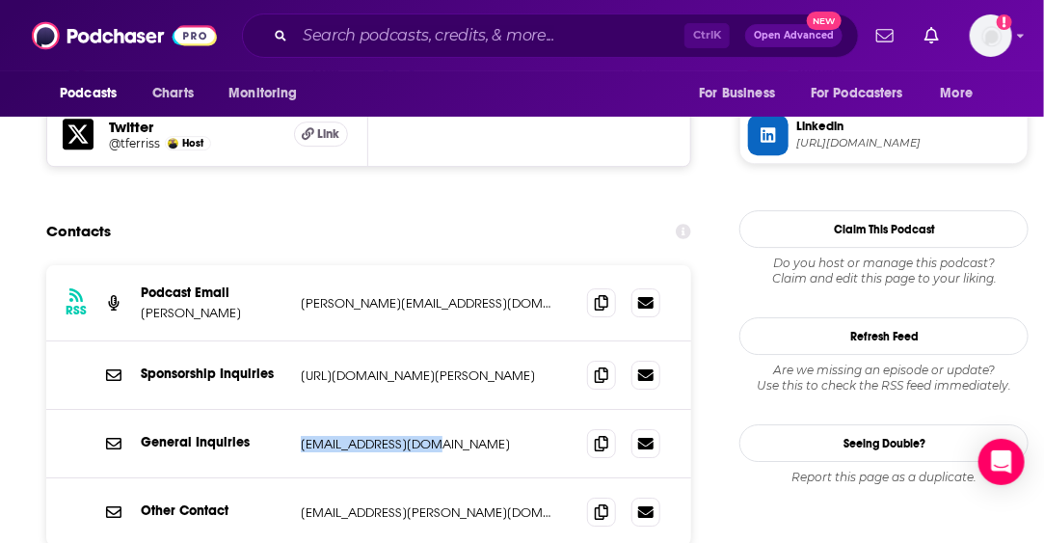
copy p "[EMAIL_ADDRESS][DOMAIN_NAME]"
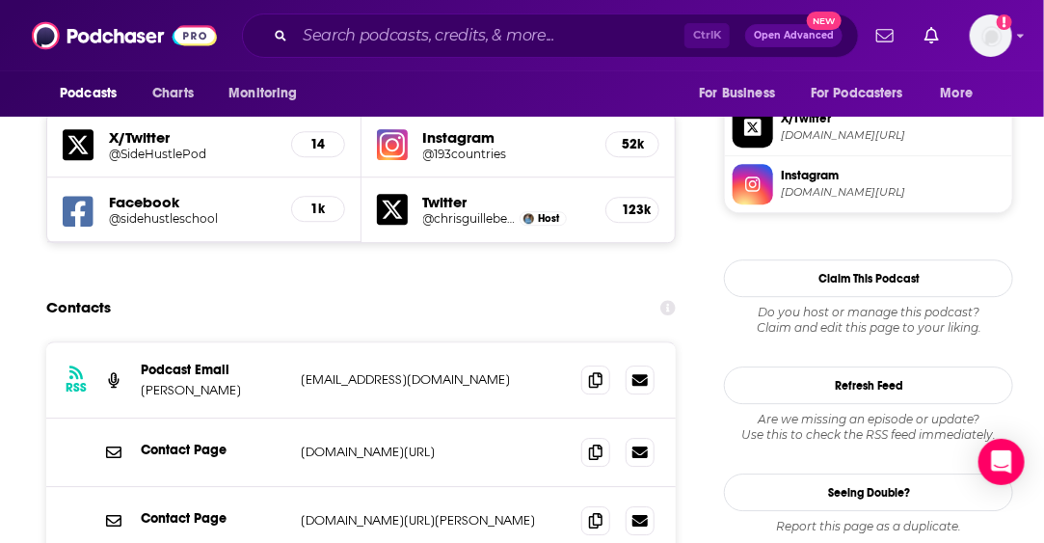
scroll to position [1735, 0]
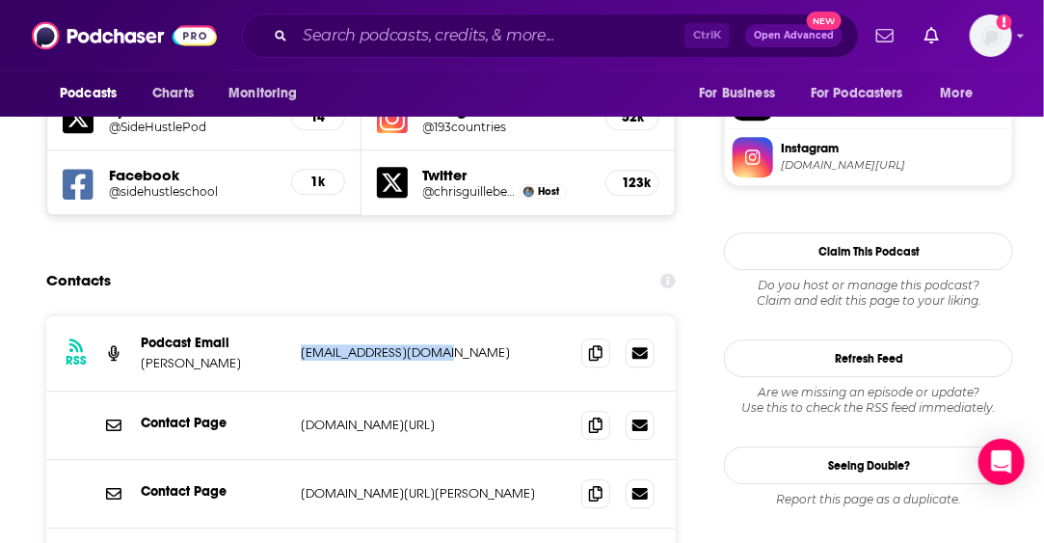
drag, startPoint x: 424, startPoint y: 261, endPoint x: 297, endPoint y: 253, distance: 127.5
click at [297, 315] on div "RSS Podcast Email [PERSON_NAME] [EMAIL_ADDRESS][DOMAIN_NAME] [EMAIL_ADDRESS][DO…" at bounding box center [360, 353] width 629 height 76
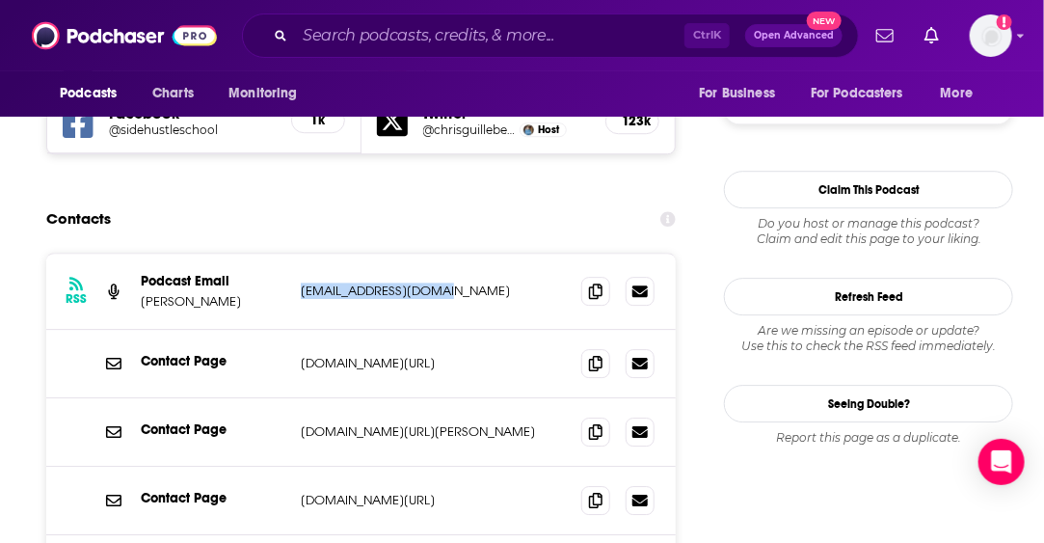
scroll to position [1832, 0]
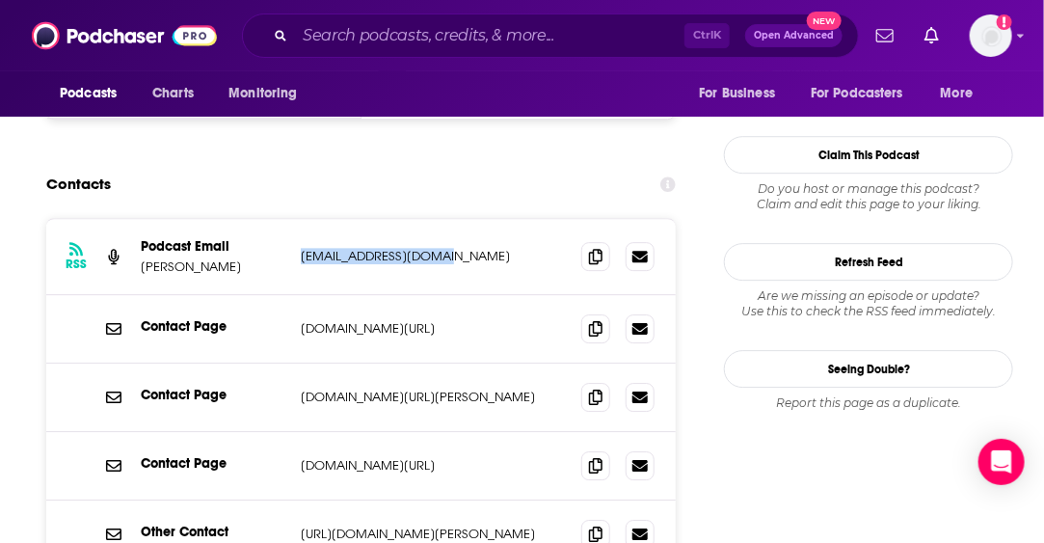
copy p "[EMAIL_ADDRESS][DOMAIN_NAME]"
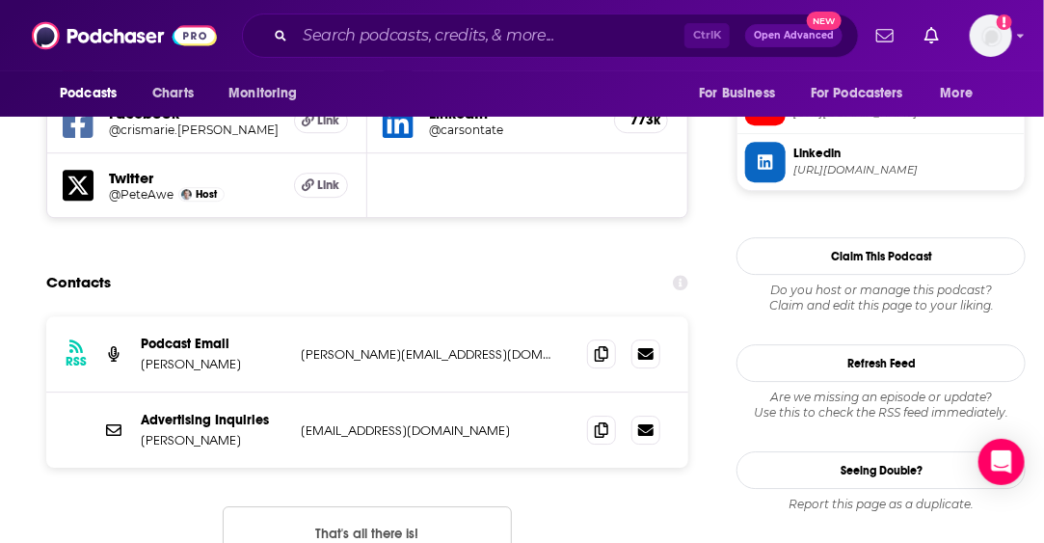
scroll to position [1735, 0]
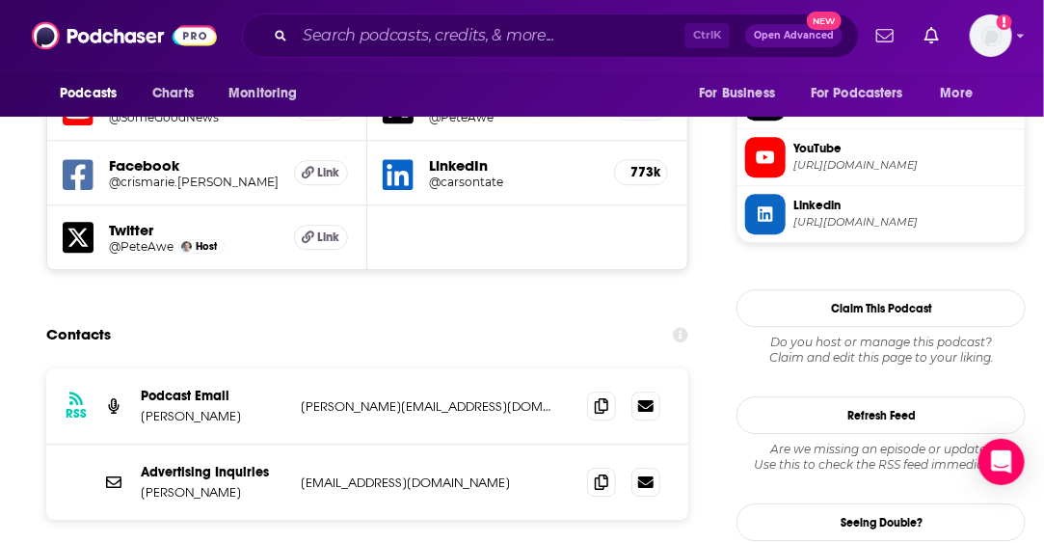
click at [548, 398] on p "[PERSON_NAME][EMAIL_ADDRESS][DOMAIN_NAME]" at bounding box center [428, 406] width 255 height 16
drag, startPoint x: 525, startPoint y: 314, endPoint x: 574, endPoint y: 107, distance: 212.8
click at [0, 0] on div "Podcast Email [PERSON_NAME] [PERSON_NAME][EMAIL_ADDRESS][DOMAIN_NAME] [PERSON_N…" at bounding box center [0, 0] width 0 height 0
copy div "[PERSON_NAME][EMAIL_ADDRESS][DOMAIN_NAME]"
